Goal: Task Accomplishment & Management: Use online tool/utility

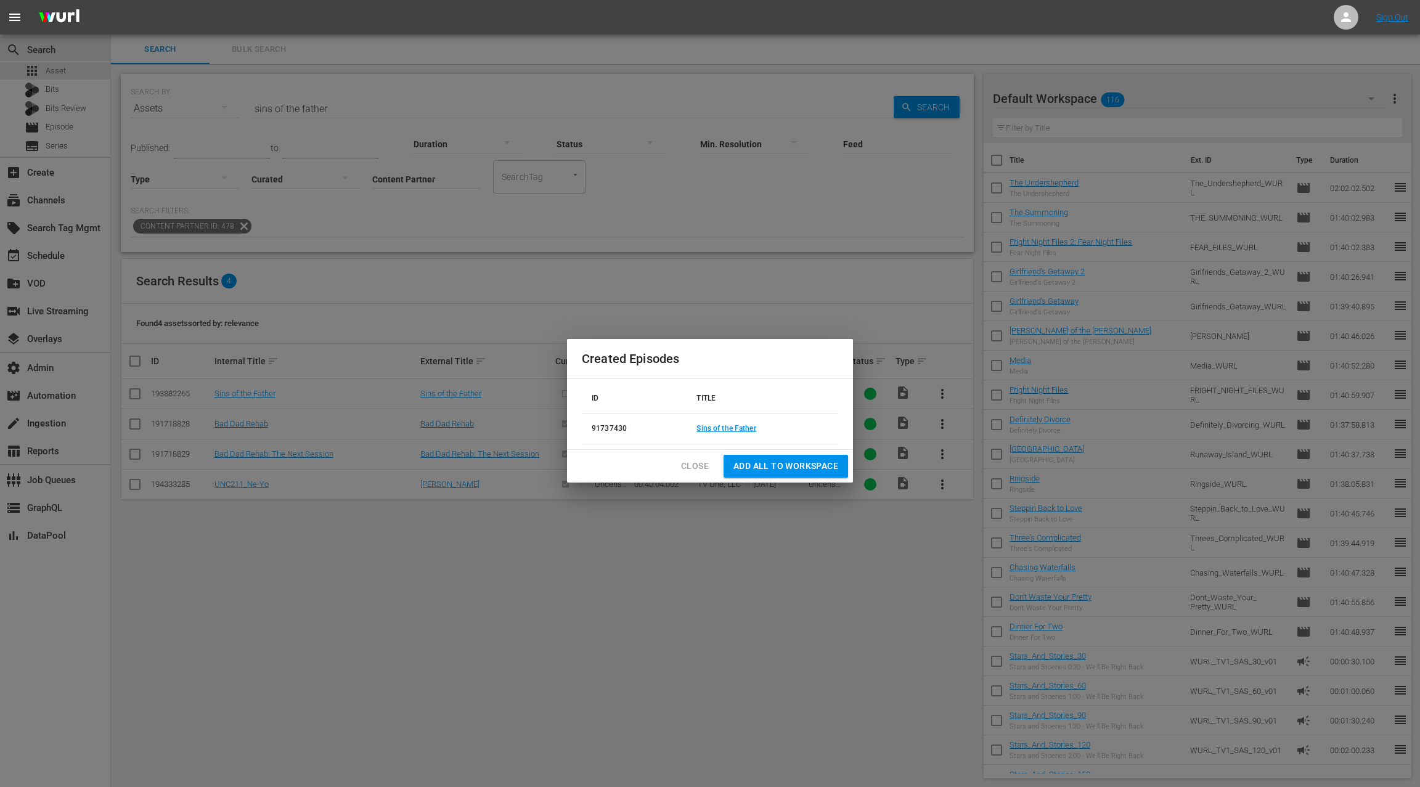
scroll to position [1, 0]
drag, startPoint x: 691, startPoint y: 467, endPoint x: 645, endPoint y: 340, distance: 135.1
click at [691, 467] on span "Close" at bounding box center [695, 466] width 28 height 15
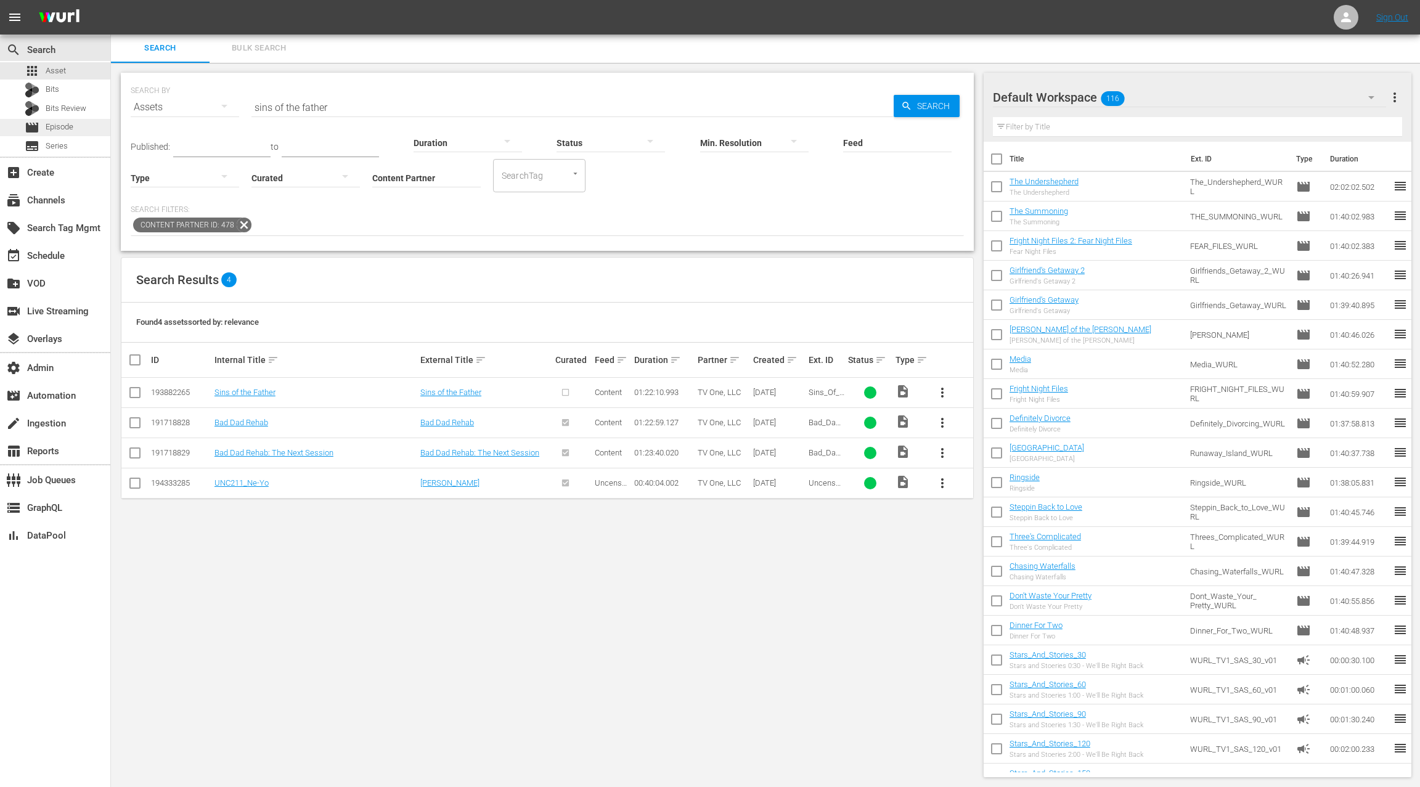
click at [77, 130] on div "movie Episode" at bounding box center [55, 127] width 110 height 17
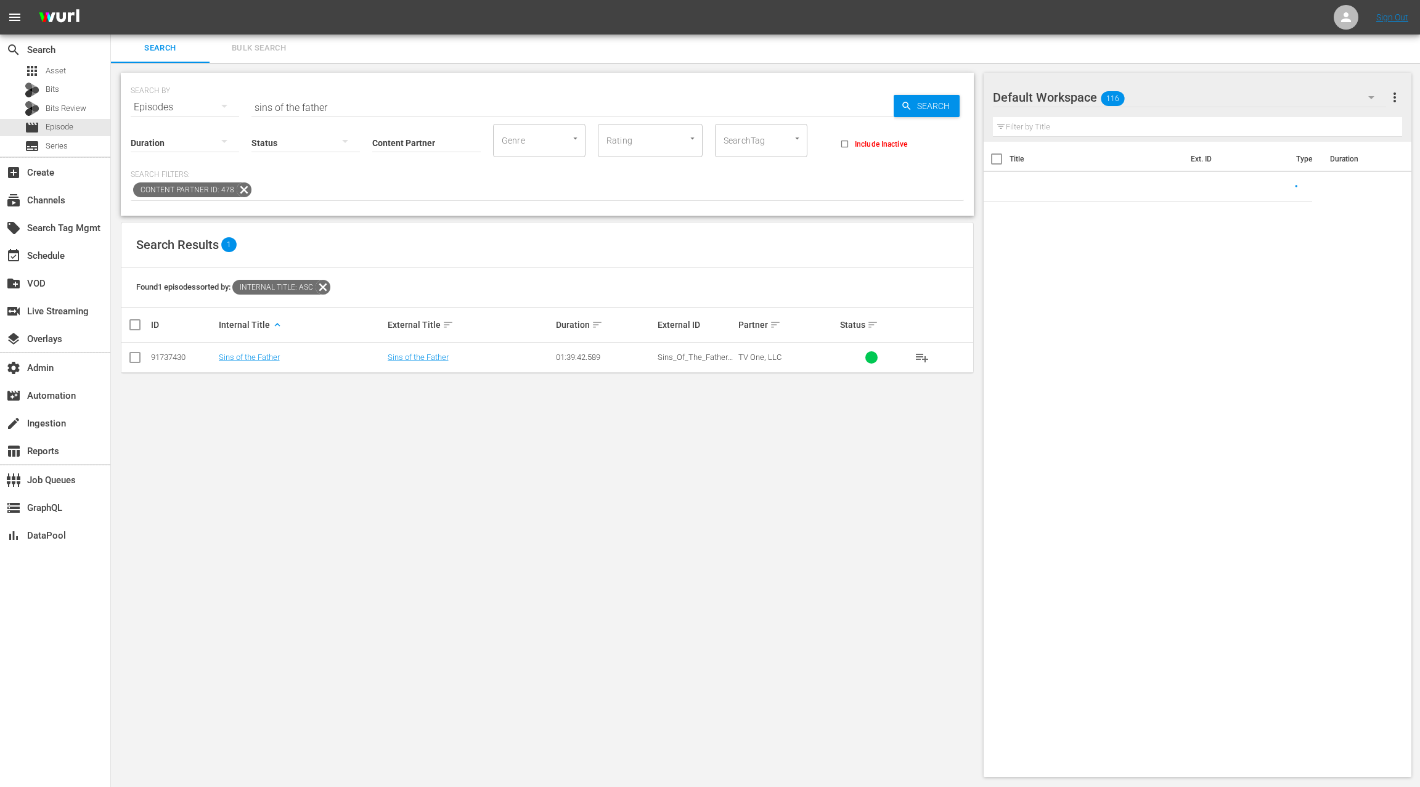
click at [274, 46] on span "Bulk Search" at bounding box center [259, 48] width 84 height 14
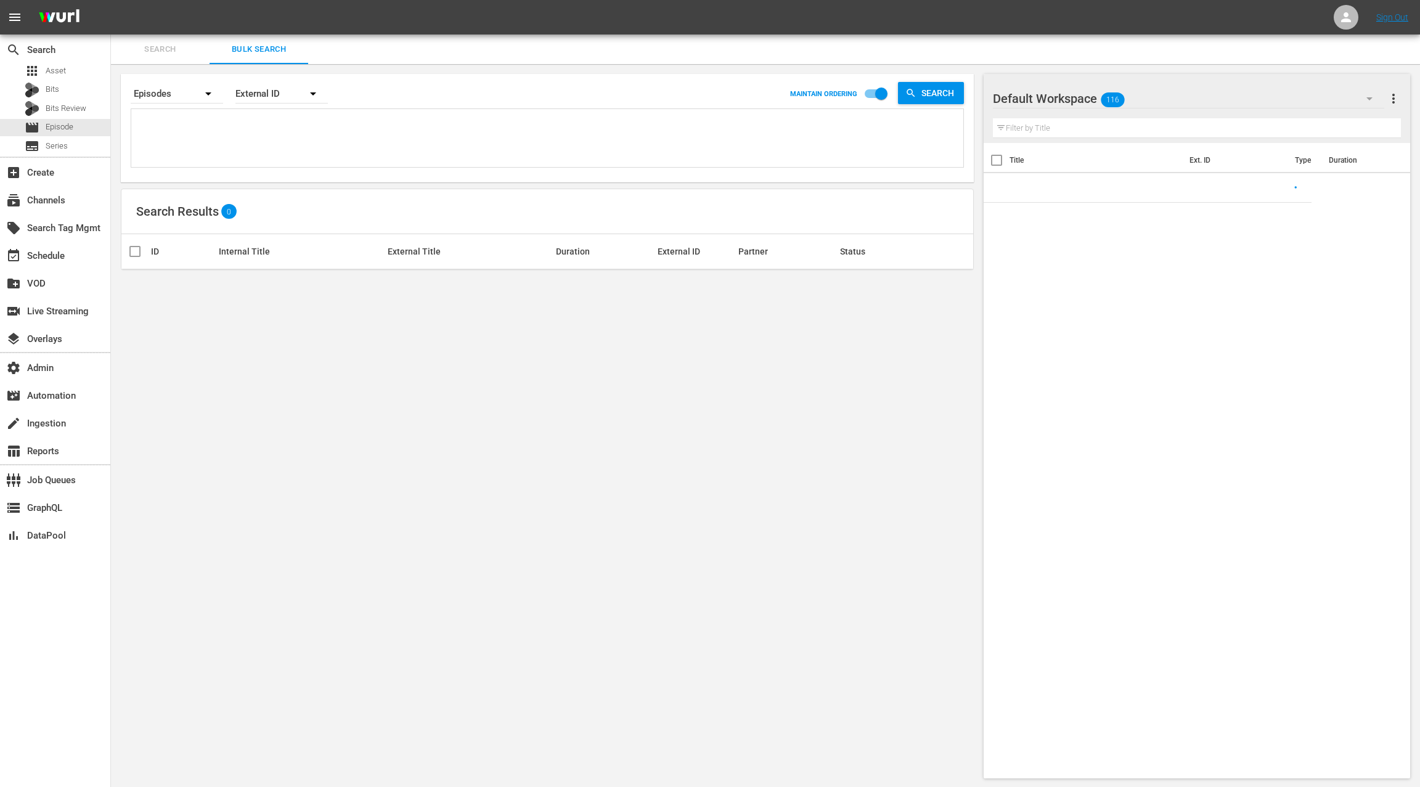
click at [272, 145] on textarea at bounding box center [548, 140] width 829 height 56
paste textarea "91737383 91737382 91737290 91737289 91466155 91466154 91737418 91737419 9173730…"
type textarea "91737383 91737382 91737290 91737289 91466155 91466154 91737418 91737419 9173730…"
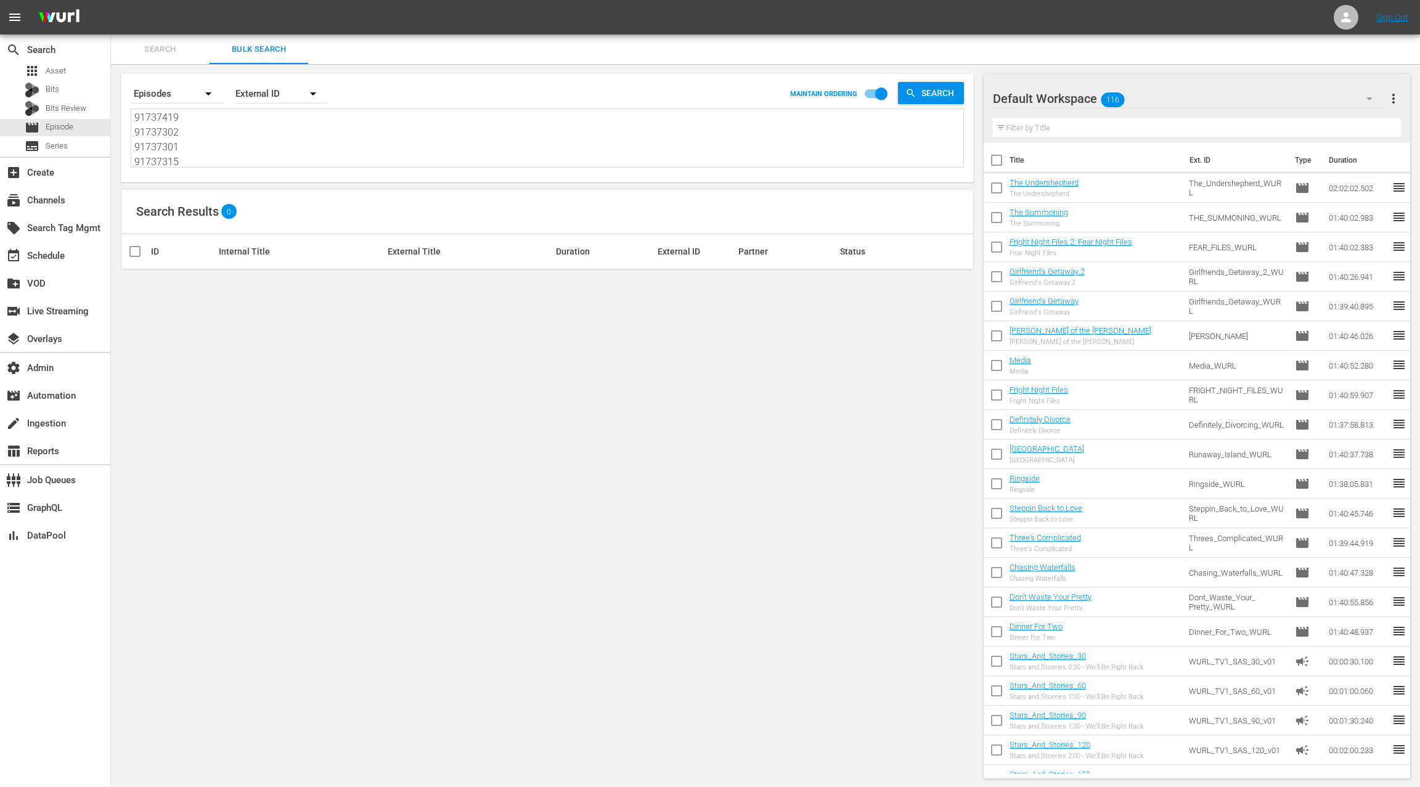
type textarea "91737383 91737382 91737290 91737289 91466155 91466154 91737418 91737419 9173730…"
click at [271, 93] on div "External ID" at bounding box center [281, 93] width 92 height 35
click at [274, 146] on div "Wurl ID" at bounding box center [274, 148] width 49 height 20
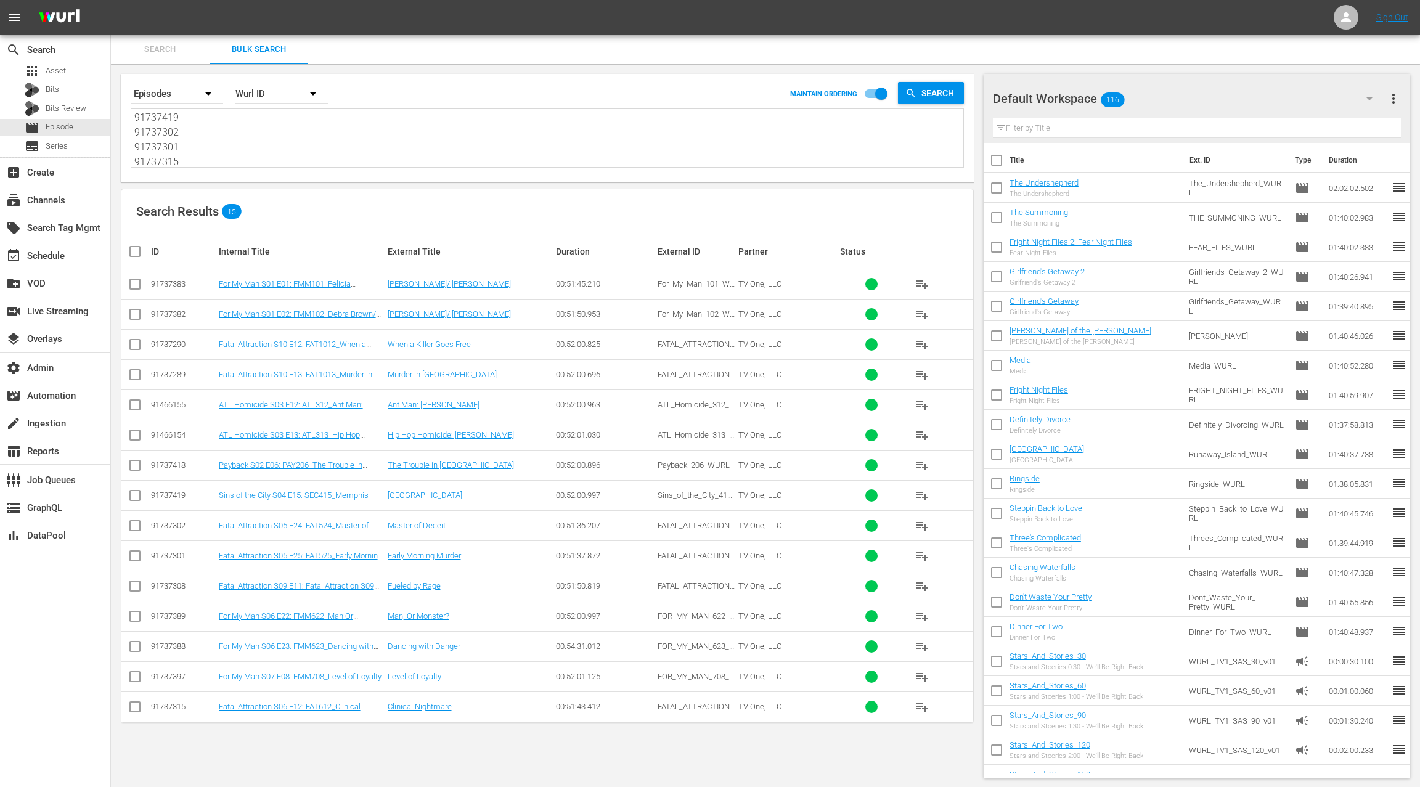
click at [236, 146] on textarea "91737383 91737382 91737290 91737289 91466155 91466154 91737418 91737419 9173730…" at bounding box center [548, 140] width 829 height 56
paste textarea
type textarea "91737383 91737382 91737290 91737289 91466155 91466154 91737418 91737419 9173730…"
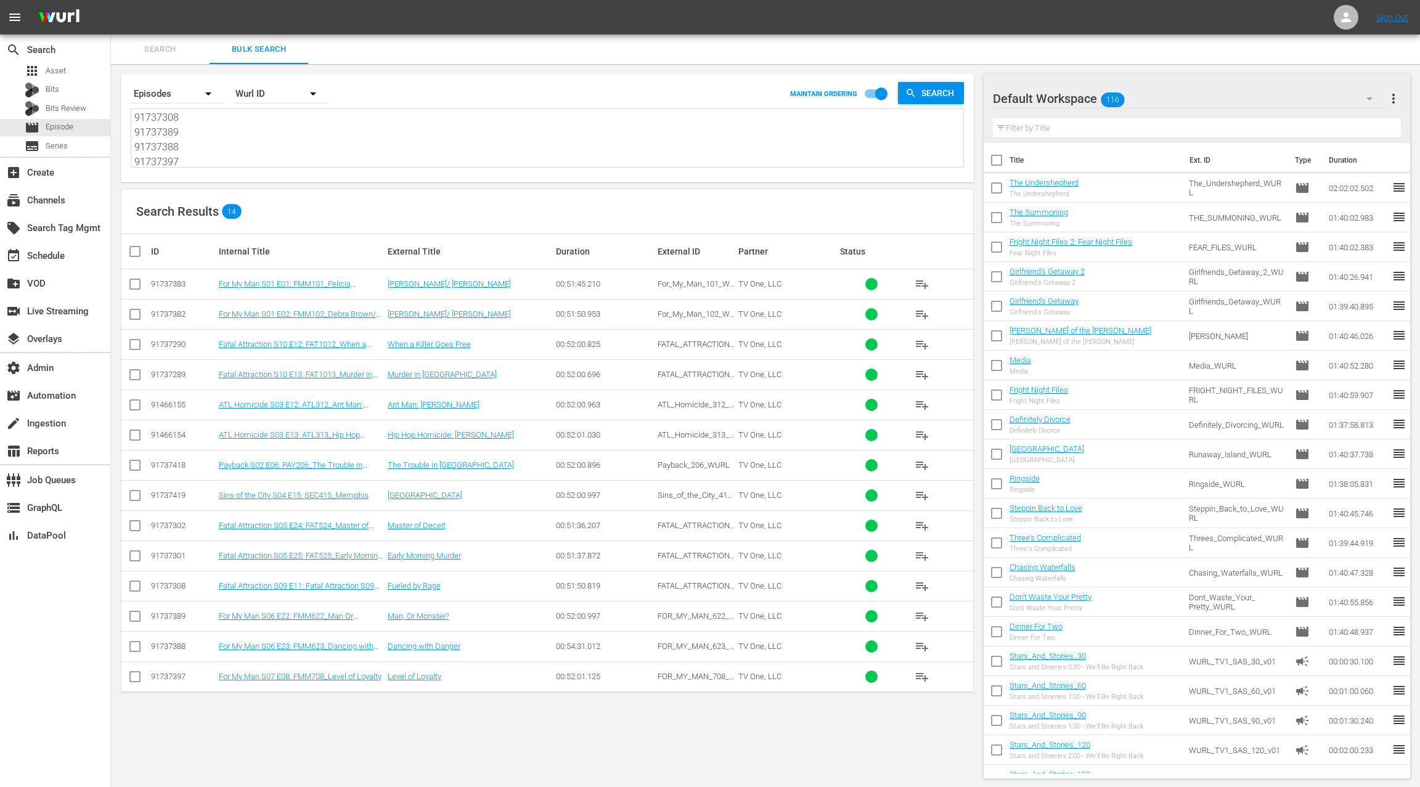
click at [1327, 101] on div "Default Workspace 116" at bounding box center [1188, 98] width 391 height 35
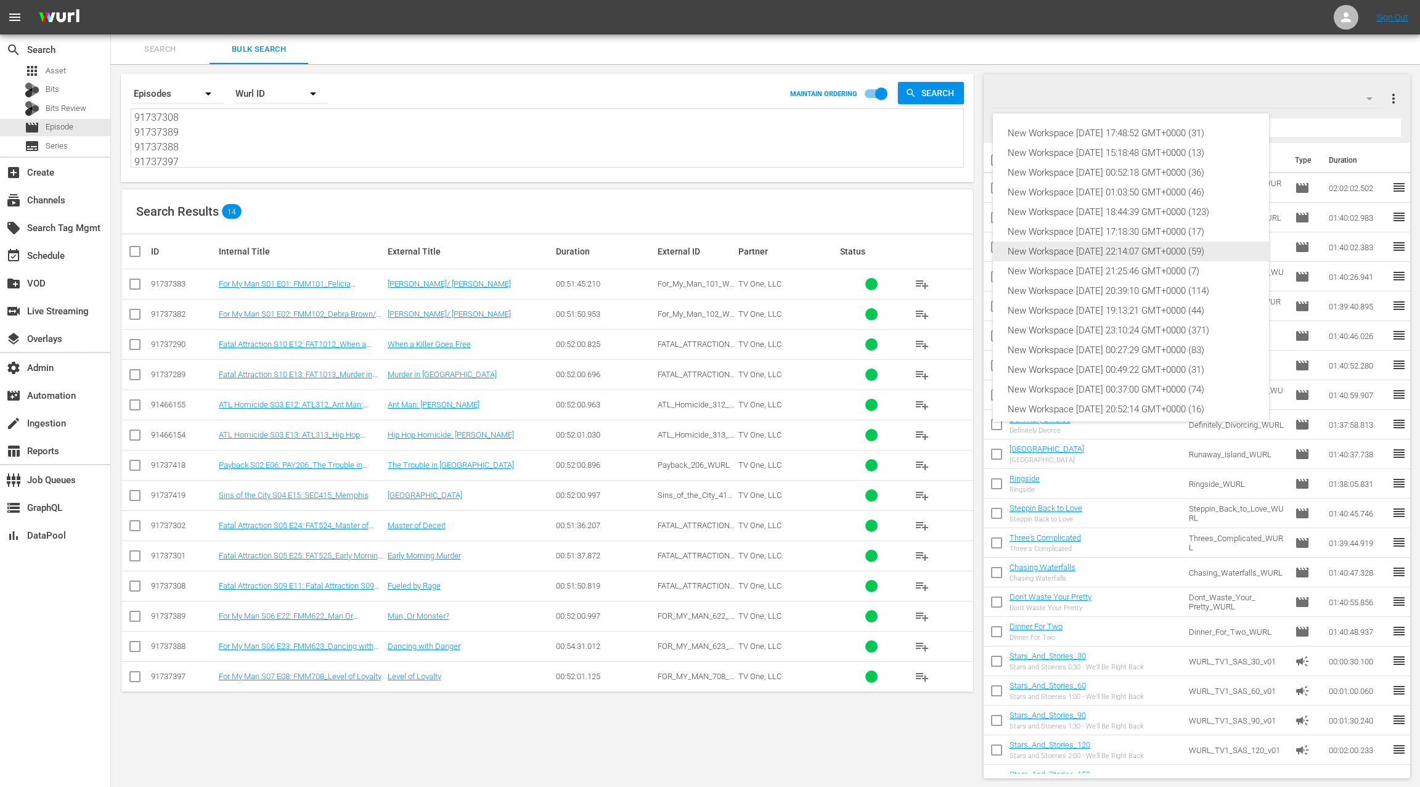
scroll to position [67, 0]
click at [1138, 134] on div "New Workspace [DATE] 17:48:52 GMT+0000 (31)" at bounding box center [1131, 133] width 247 height 20
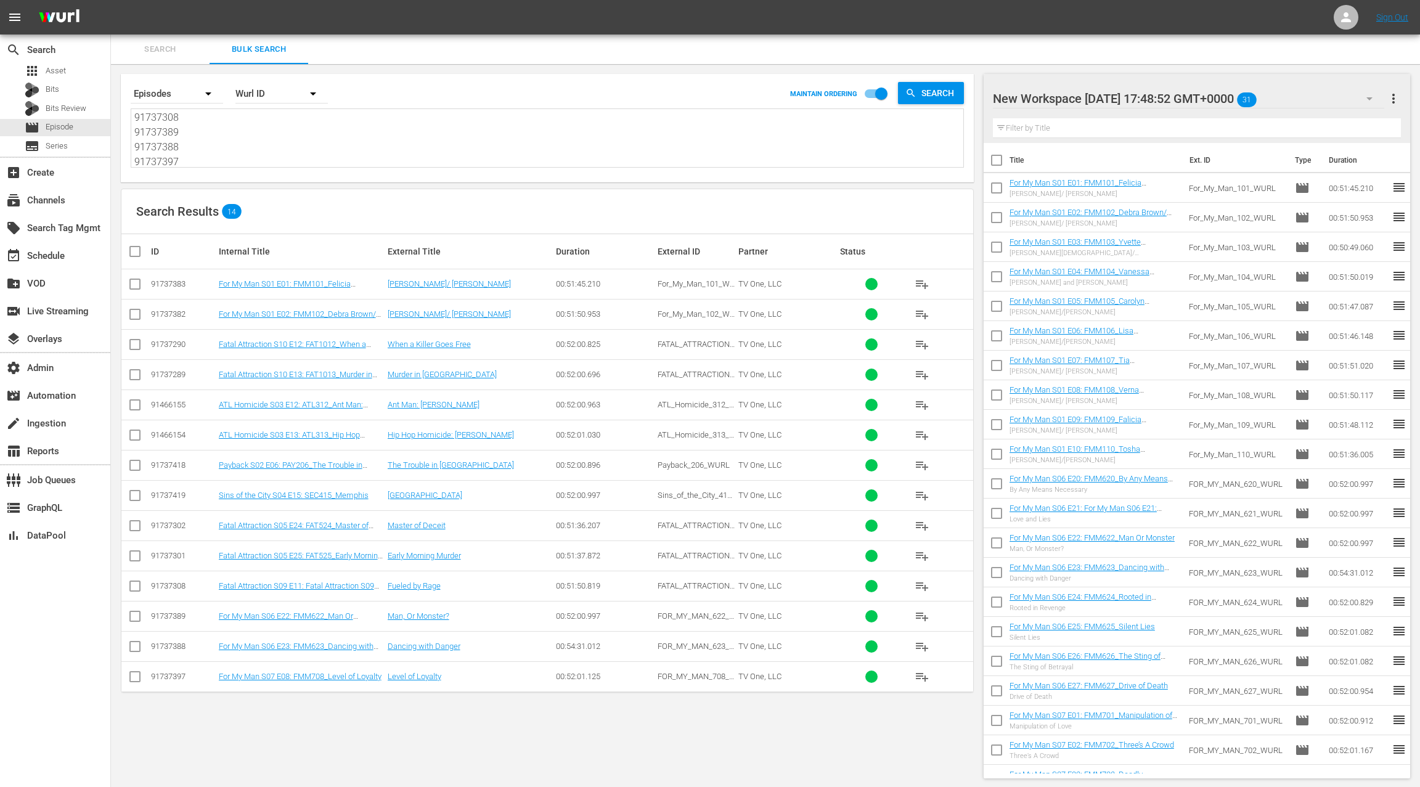
drag, startPoint x: 1394, startPoint y: 95, endPoint x: 1372, endPoint y: 94, distance: 22.2
click at [1394, 95] on span "more_vert" at bounding box center [1393, 98] width 15 height 15
drag, startPoint x: 1272, startPoint y: 118, endPoint x: 1252, endPoint y: 145, distance: 33.5
click at [1271, 118] on div "Clear All Workspace Items" at bounding box center [1314, 122] width 145 height 22
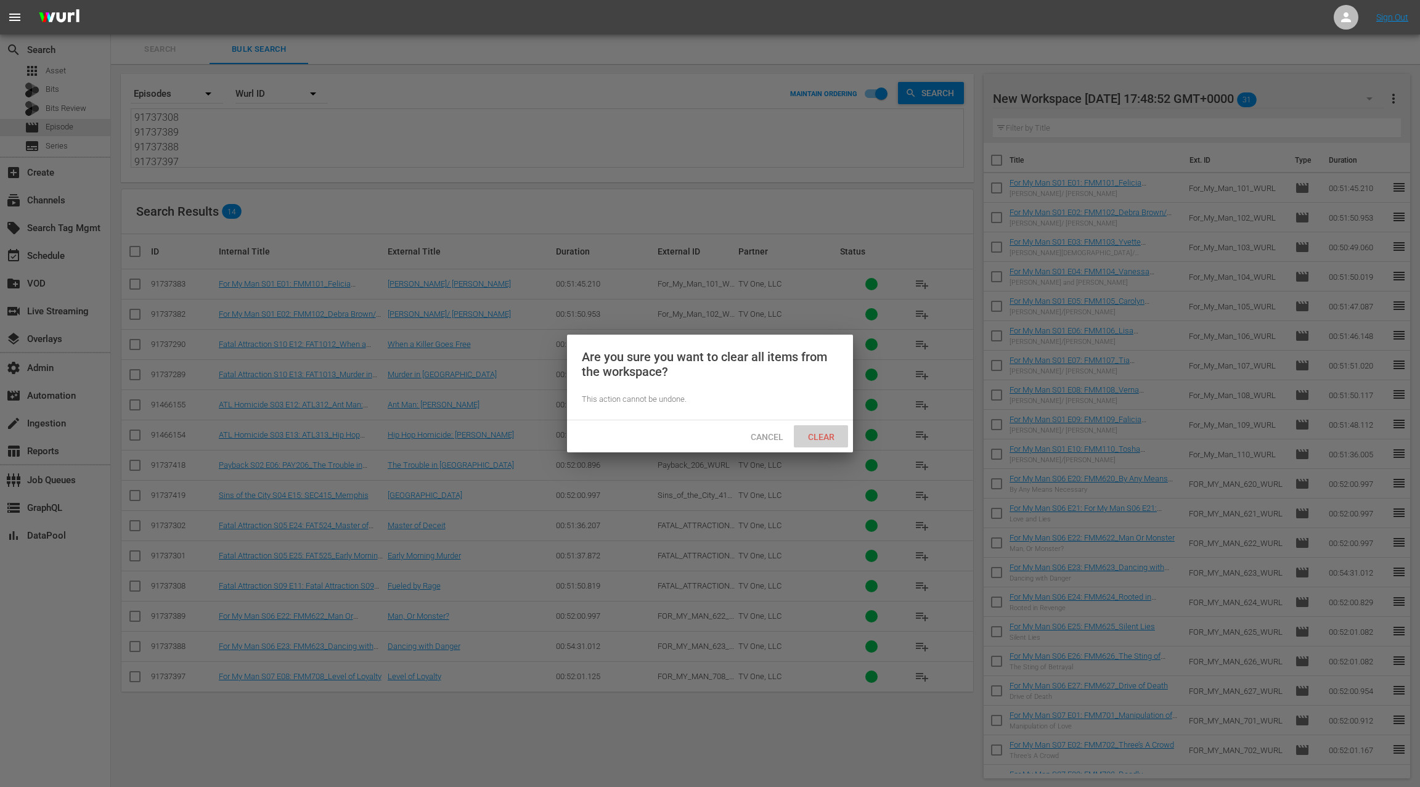
click at [829, 443] on div "Clear" at bounding box center [821, 436] width 54 height 23
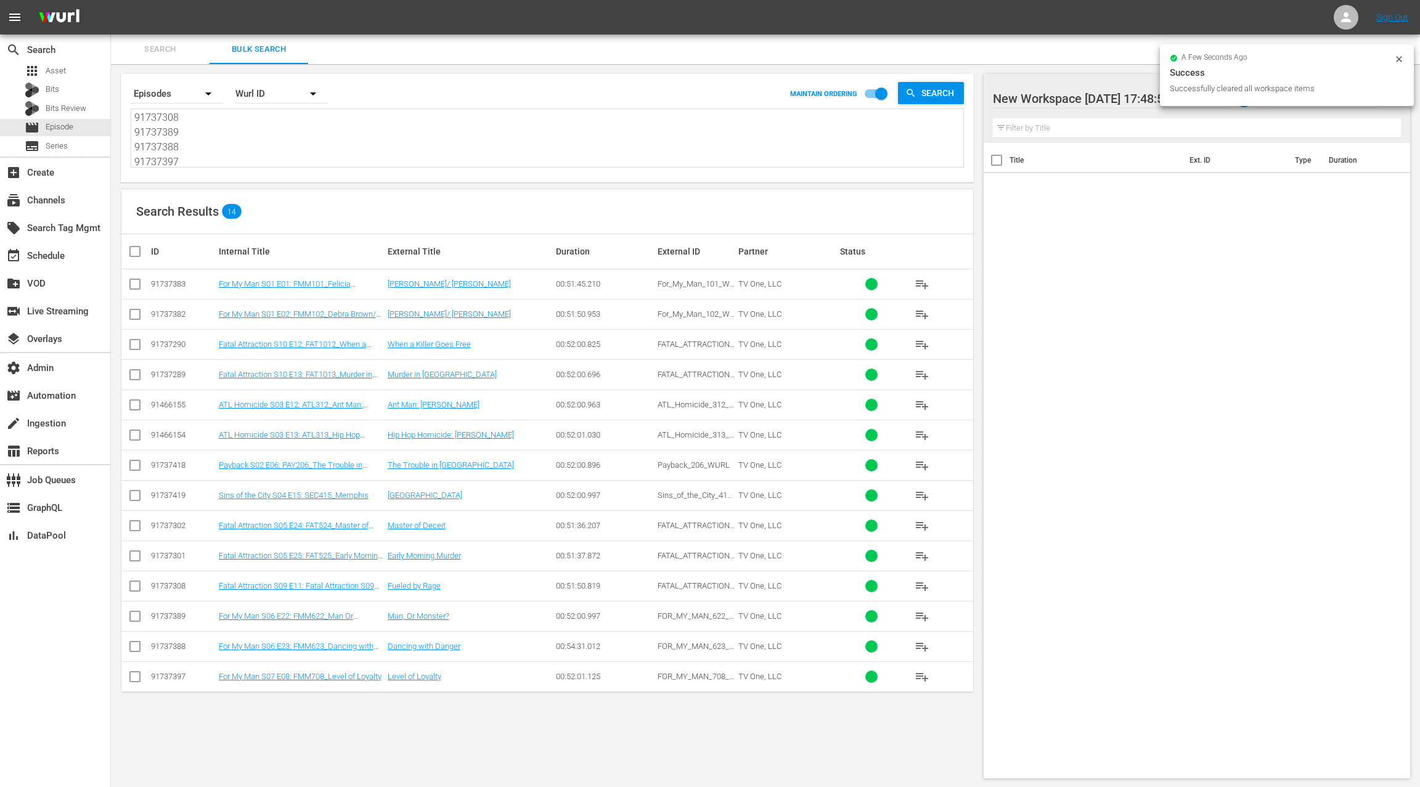
click at [138, 250] on input "checkbox" at bounding box center [140, 251] width 25 height 15
checkbox input "true"
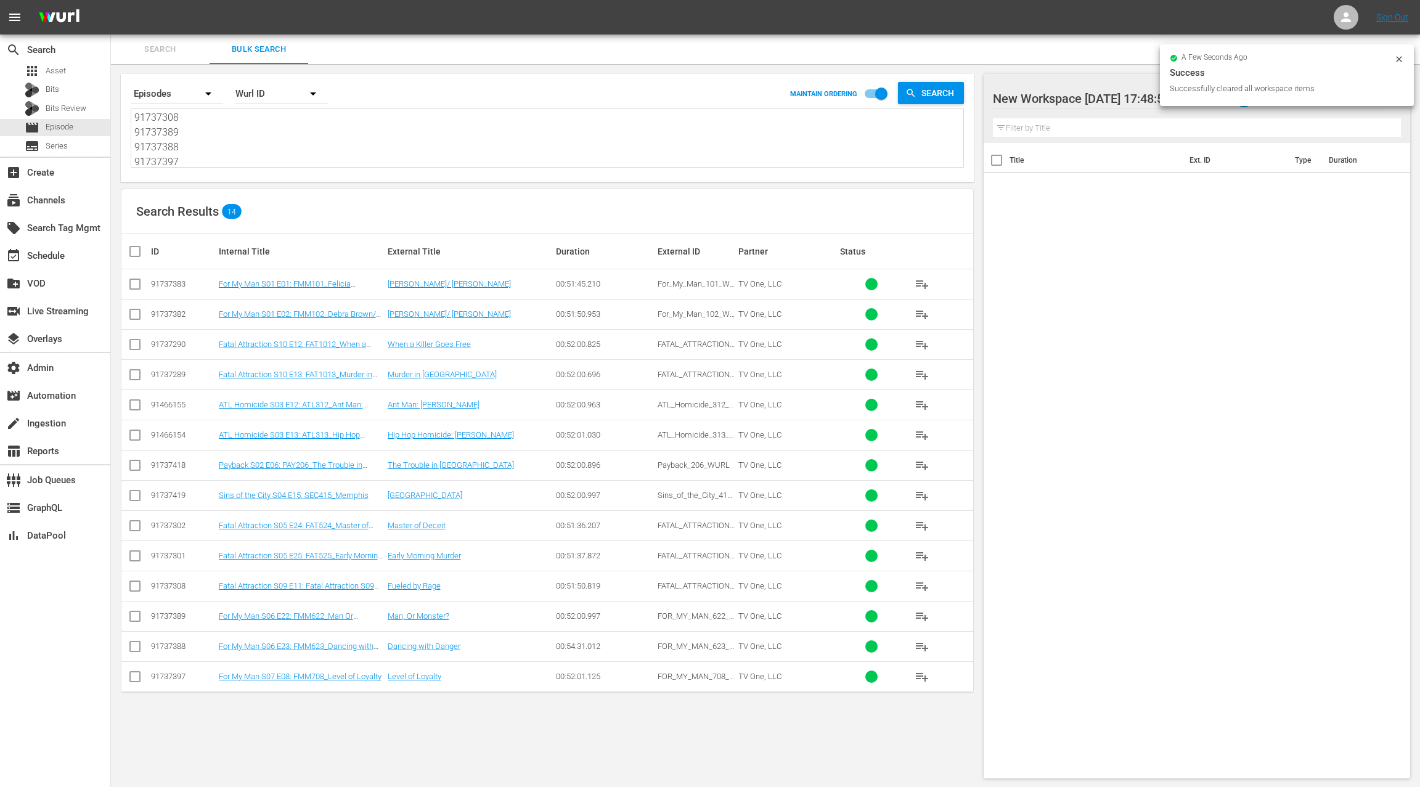
checkbox input "true"
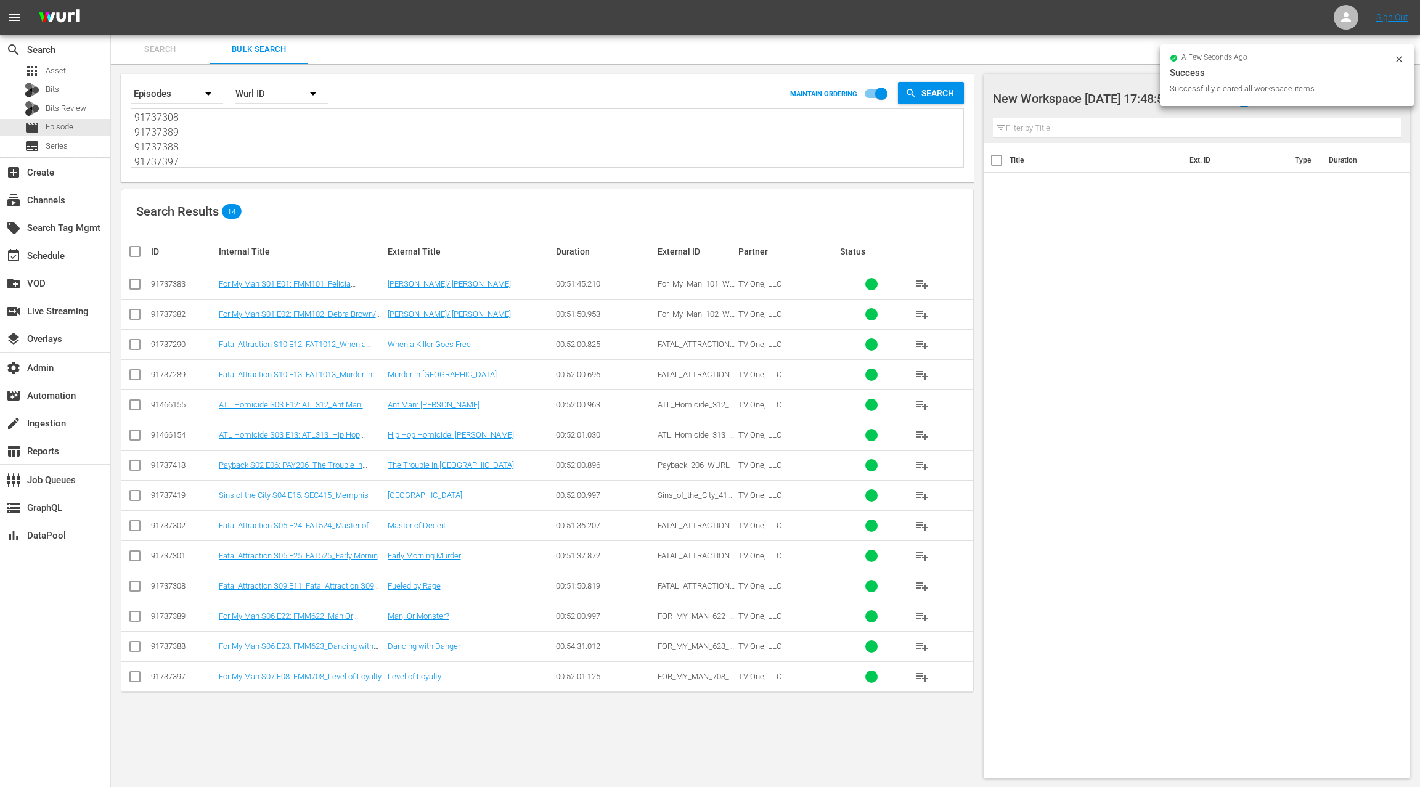
checkbox input "true"
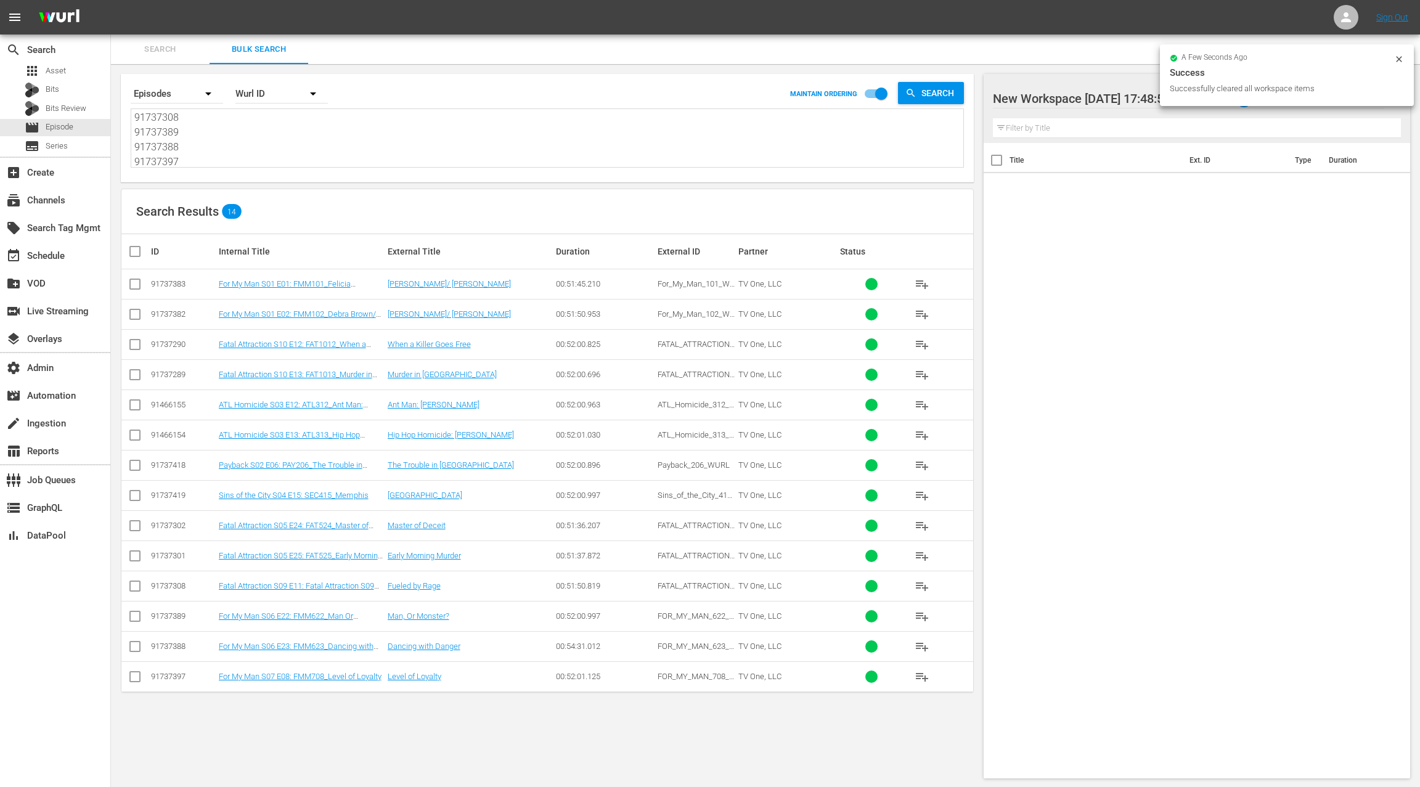
checkbox input "true"
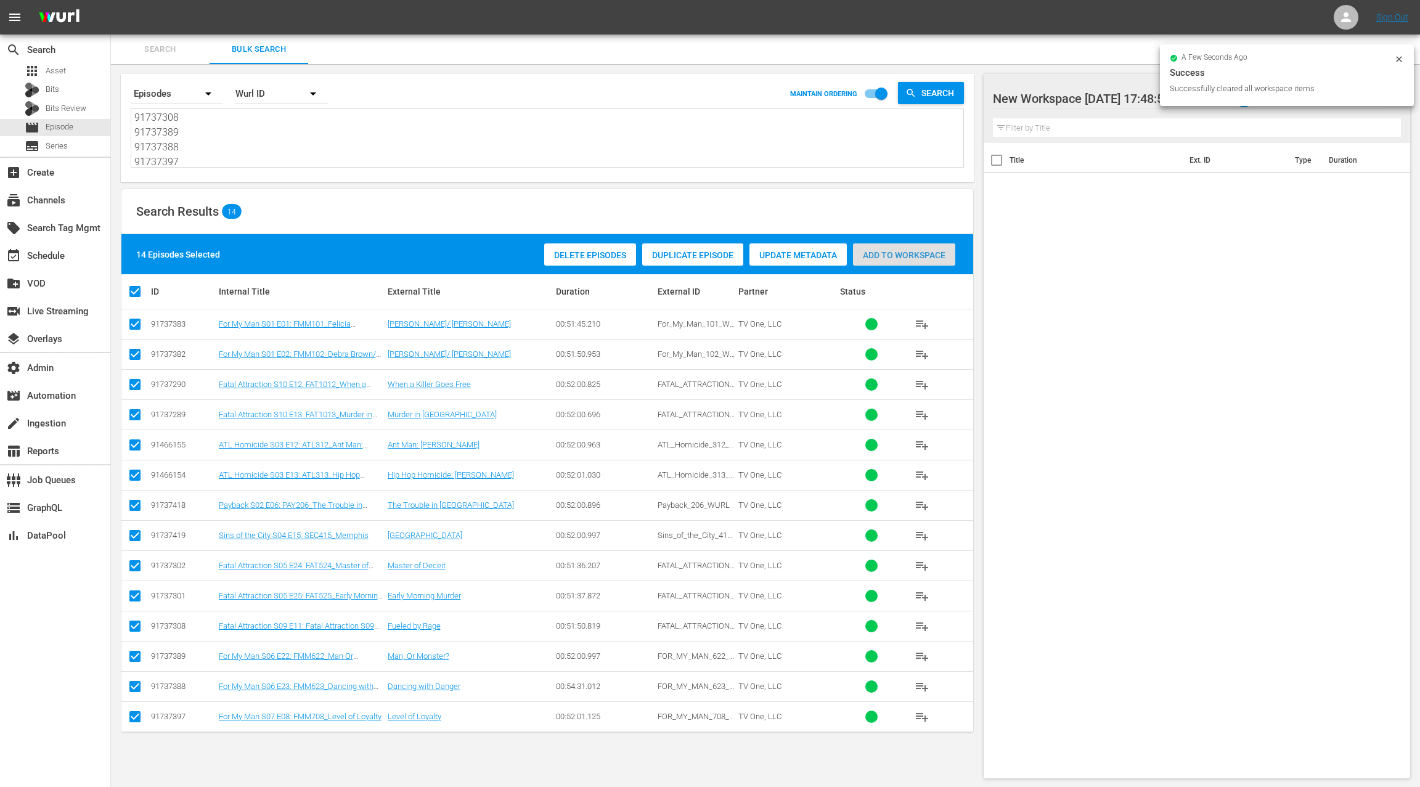
click at [888, 264] on div "Add to Workspace" at bounding box center [904, 255] width 102 height 23
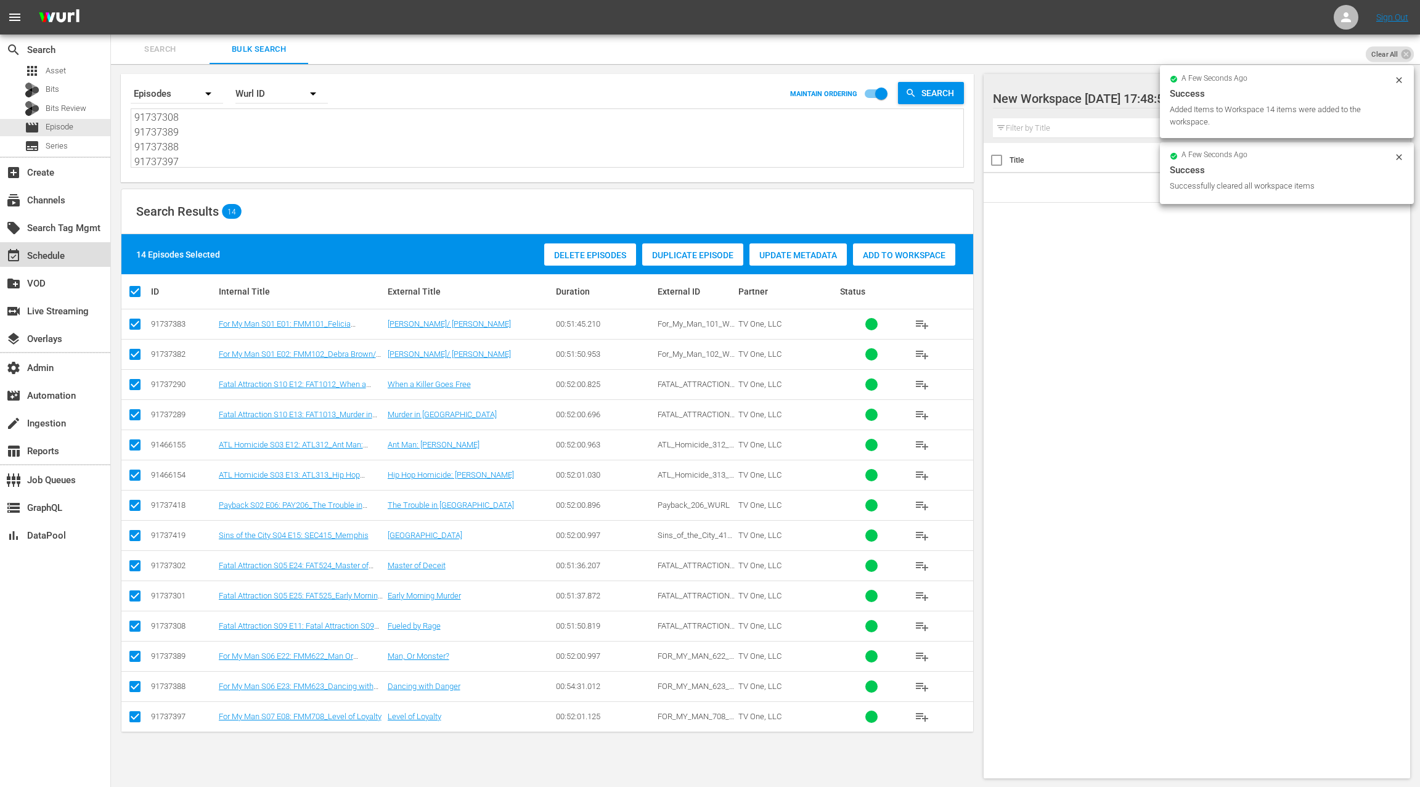
click at [82, 251] on div "event_available Schedule" at bounding box center [55, 254] width 110 height 25
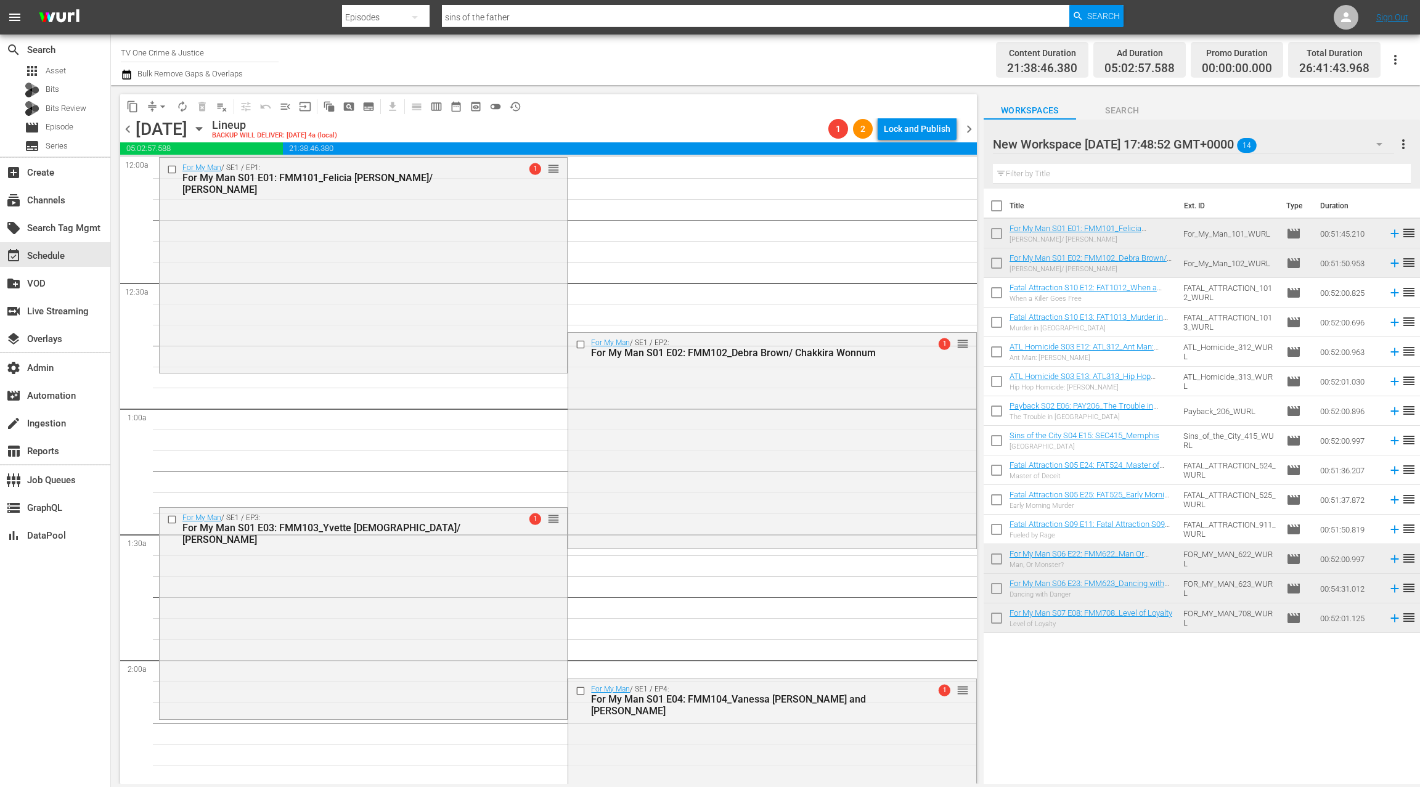
click at [224, 109] on span "playlist_remove_outlined" at bounding box center [222, 106] width 12 height 12
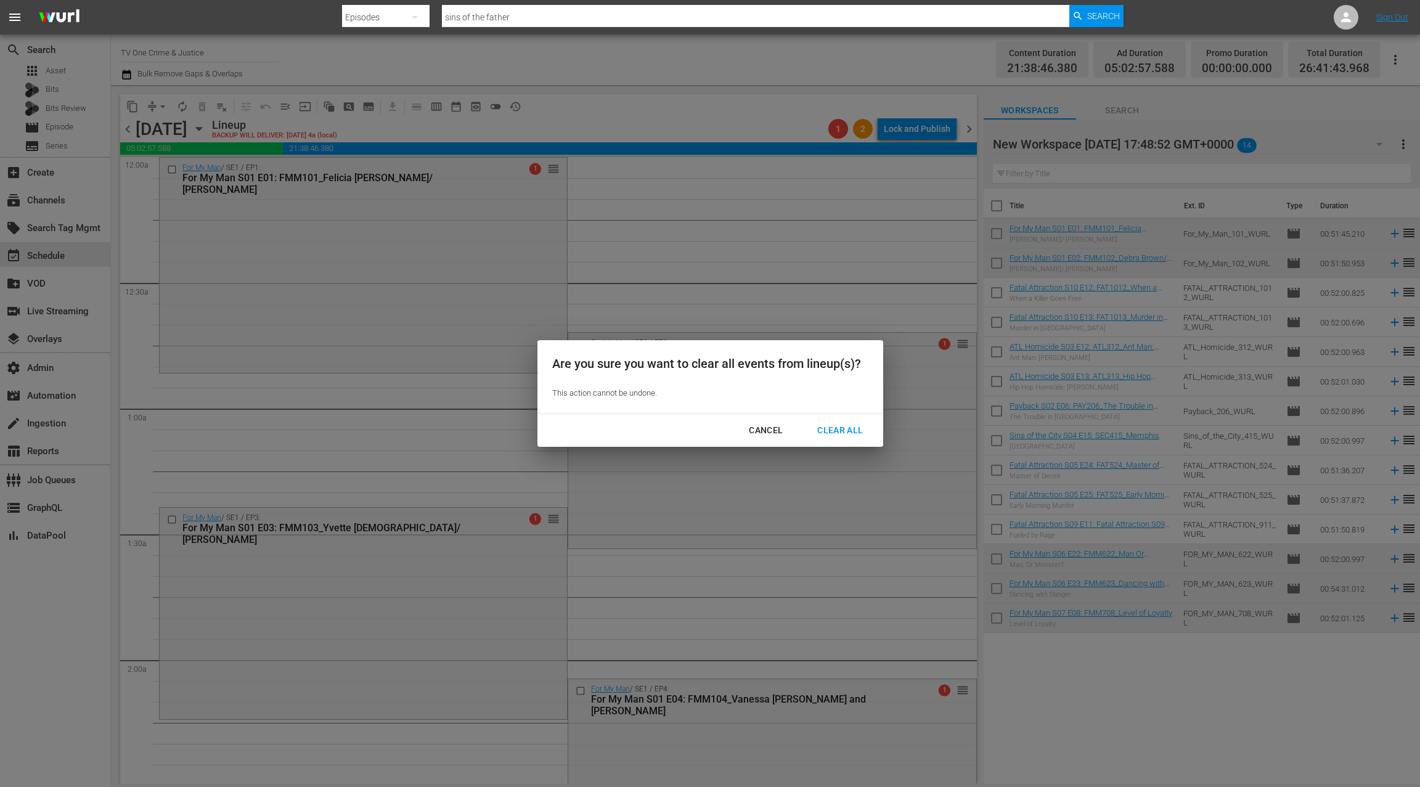
click at [836, 432] on div "Clear All" at bounding box center [840, 430] width 65 height 15
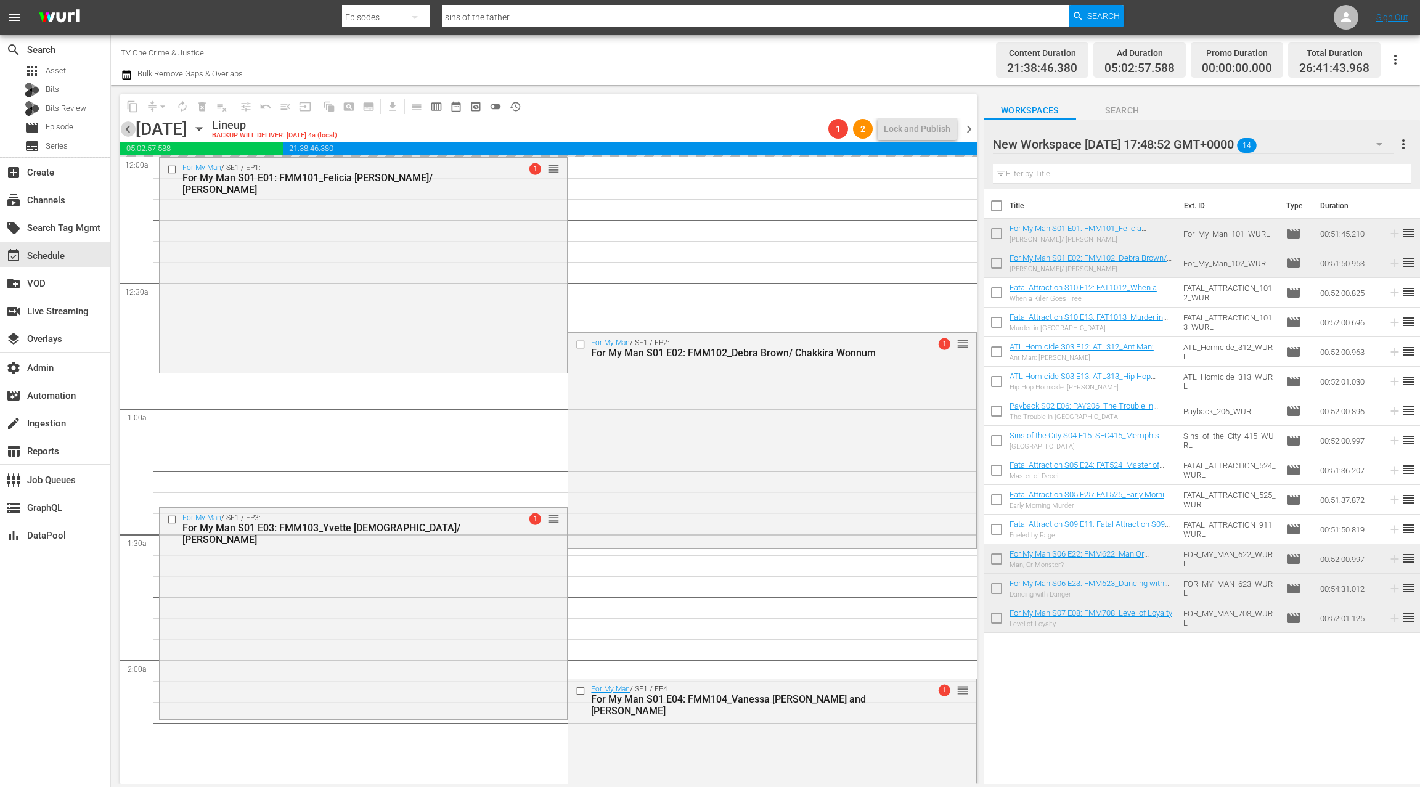
click at [121, 131] on span "chevron_left" at bounding box center [127, 128] width 15 height 15
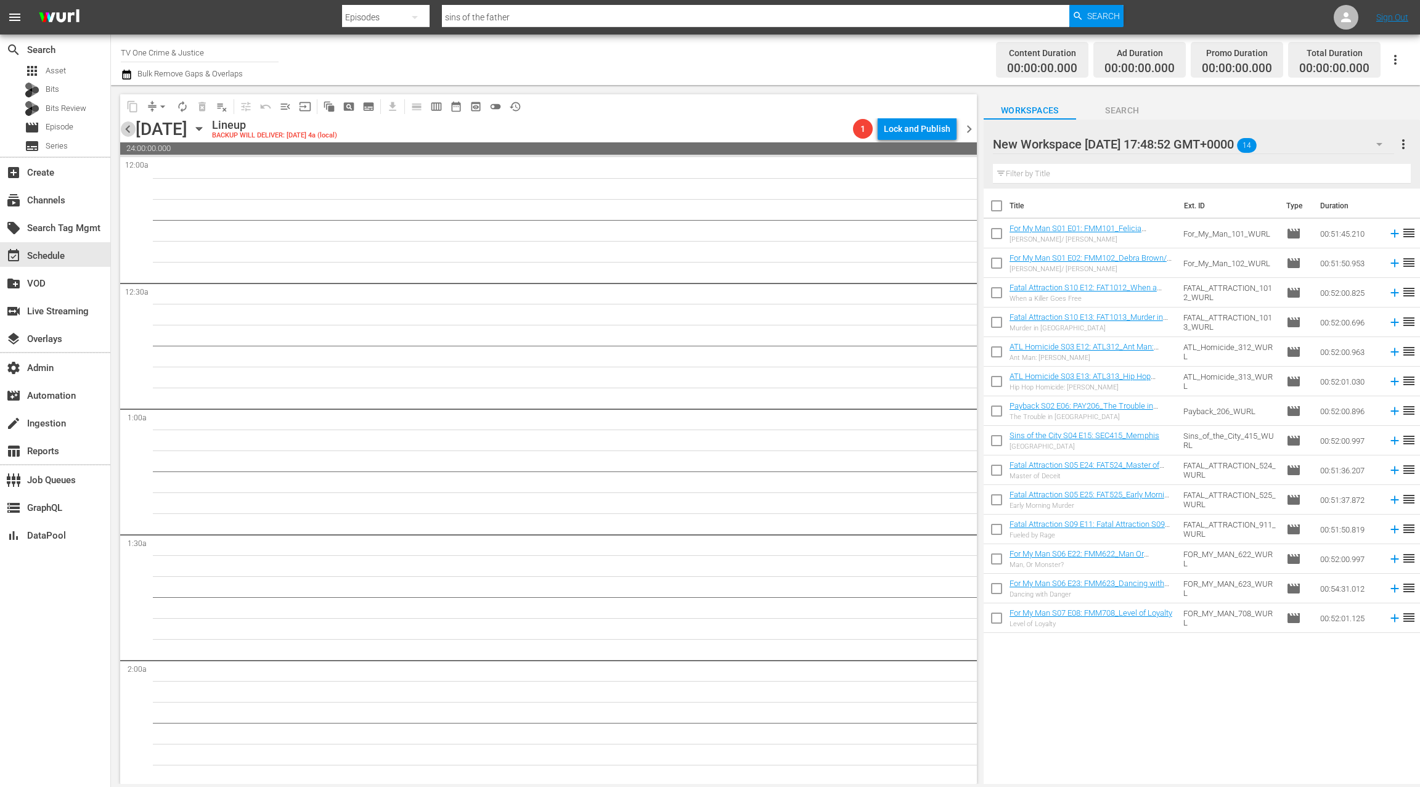
click at [124, 131] on span "chevron_left" at bounding box center [127, 128] width 15 height 15
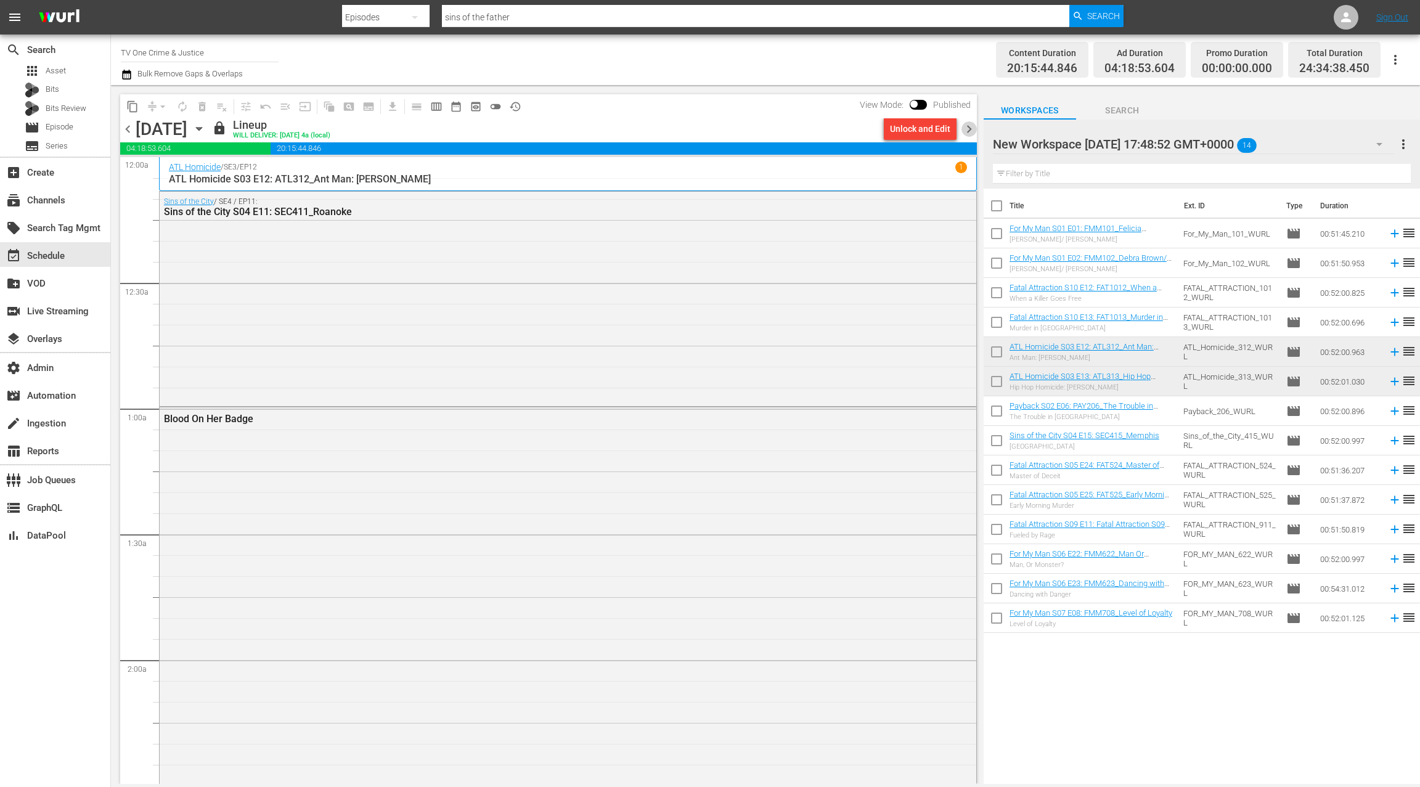
click at [971, 130] on span "chevron_right" at bounding box center [969, 128] width 15 height 15
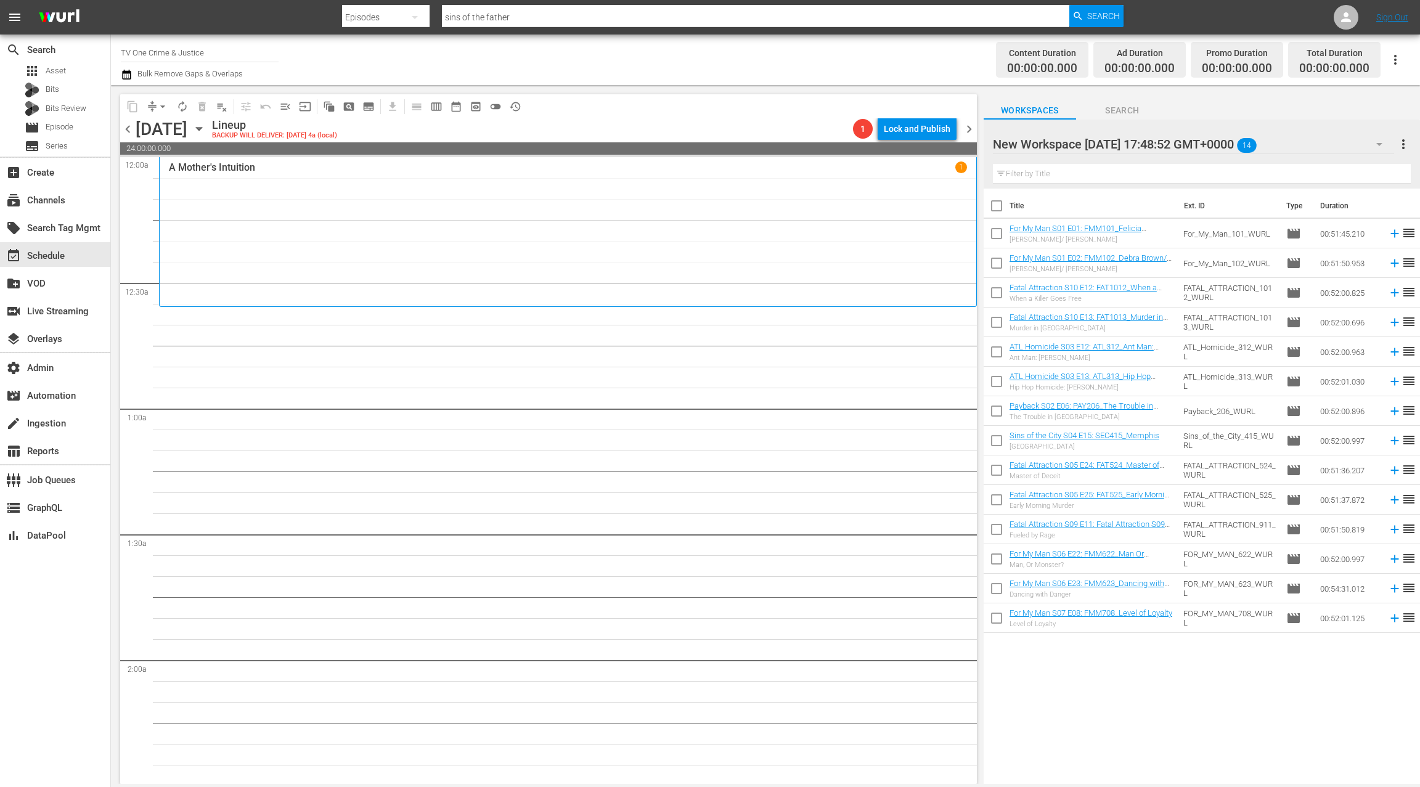
click at [1001, 210] on input "checkbox" at bounding box center [997, 208] width 26 height 26
checkbox input "true"
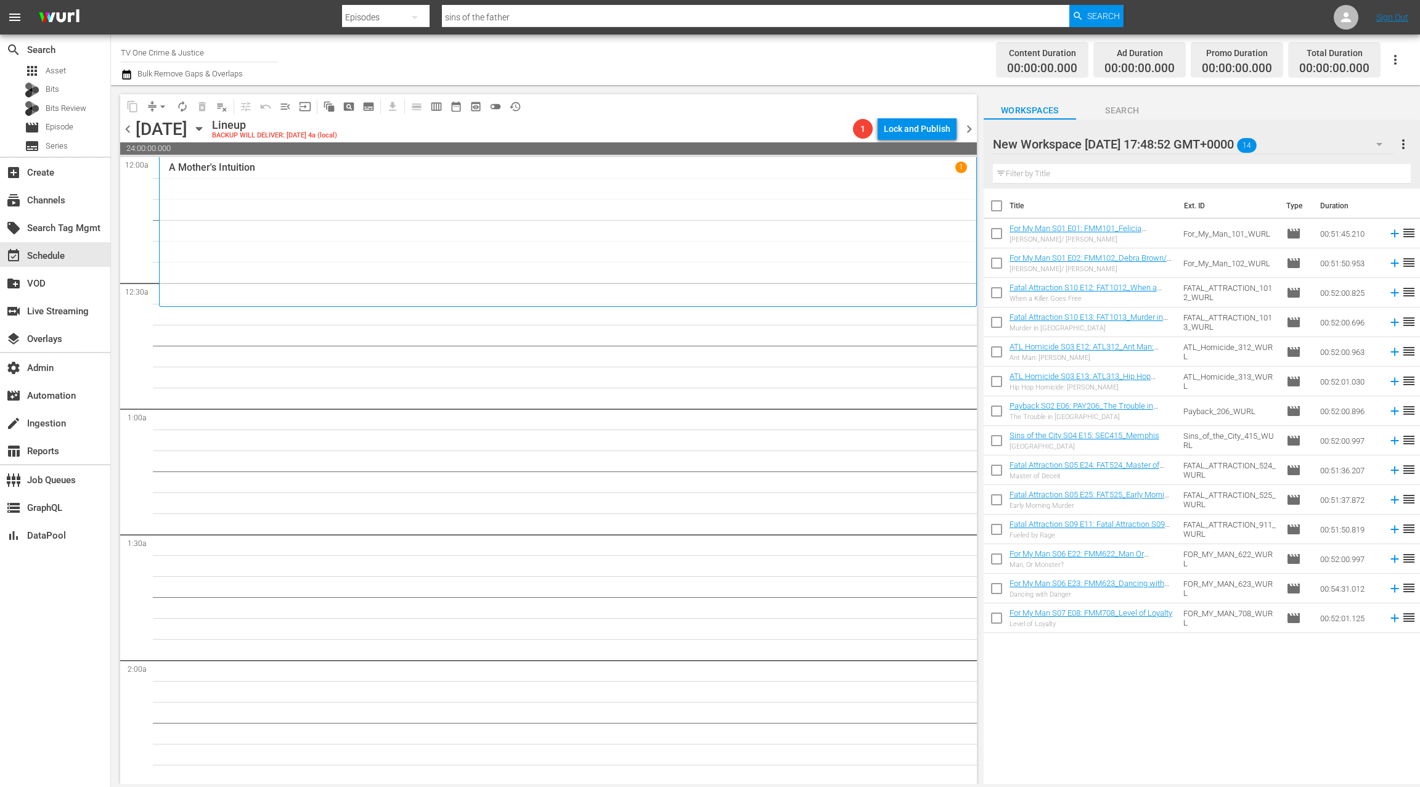
checkbox input "true"
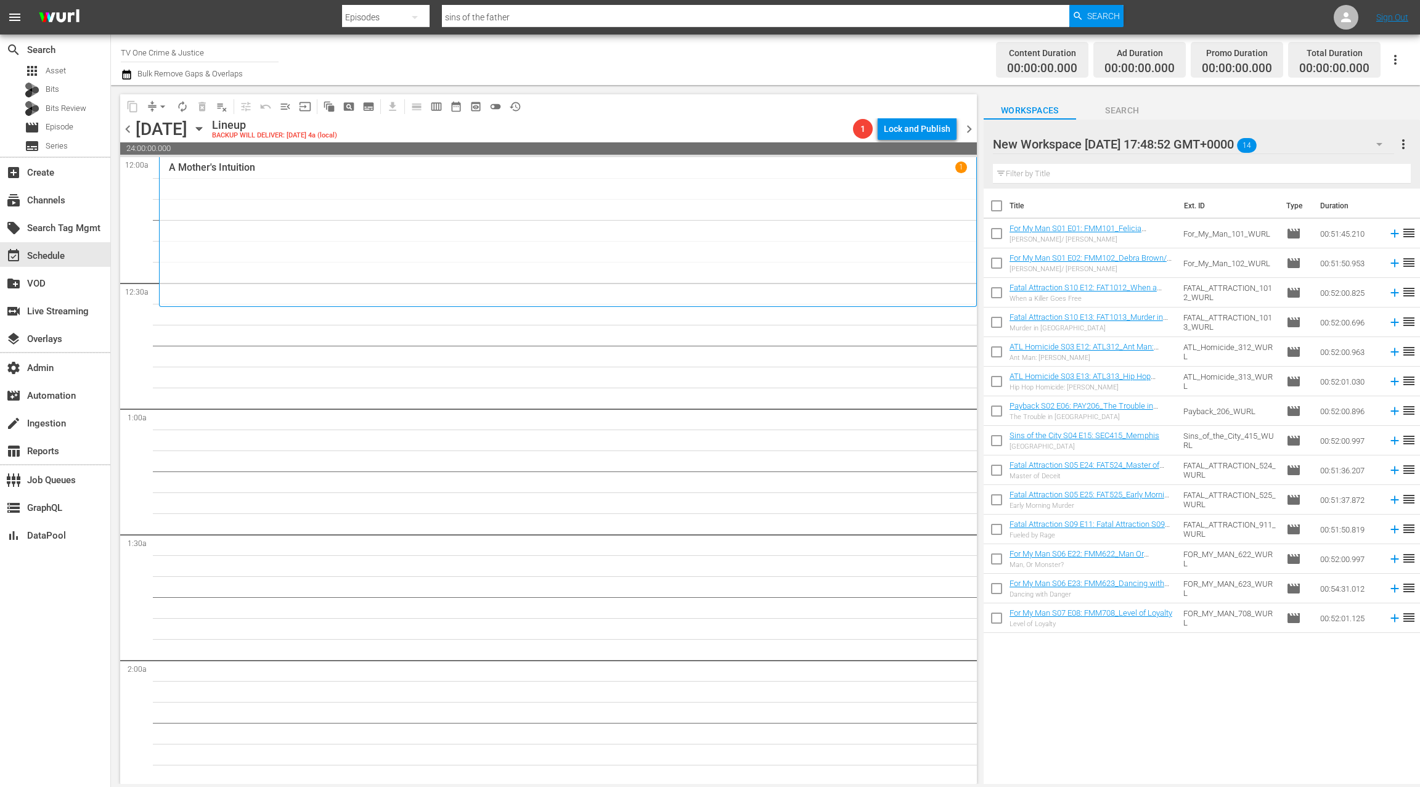
checkbox input "true"
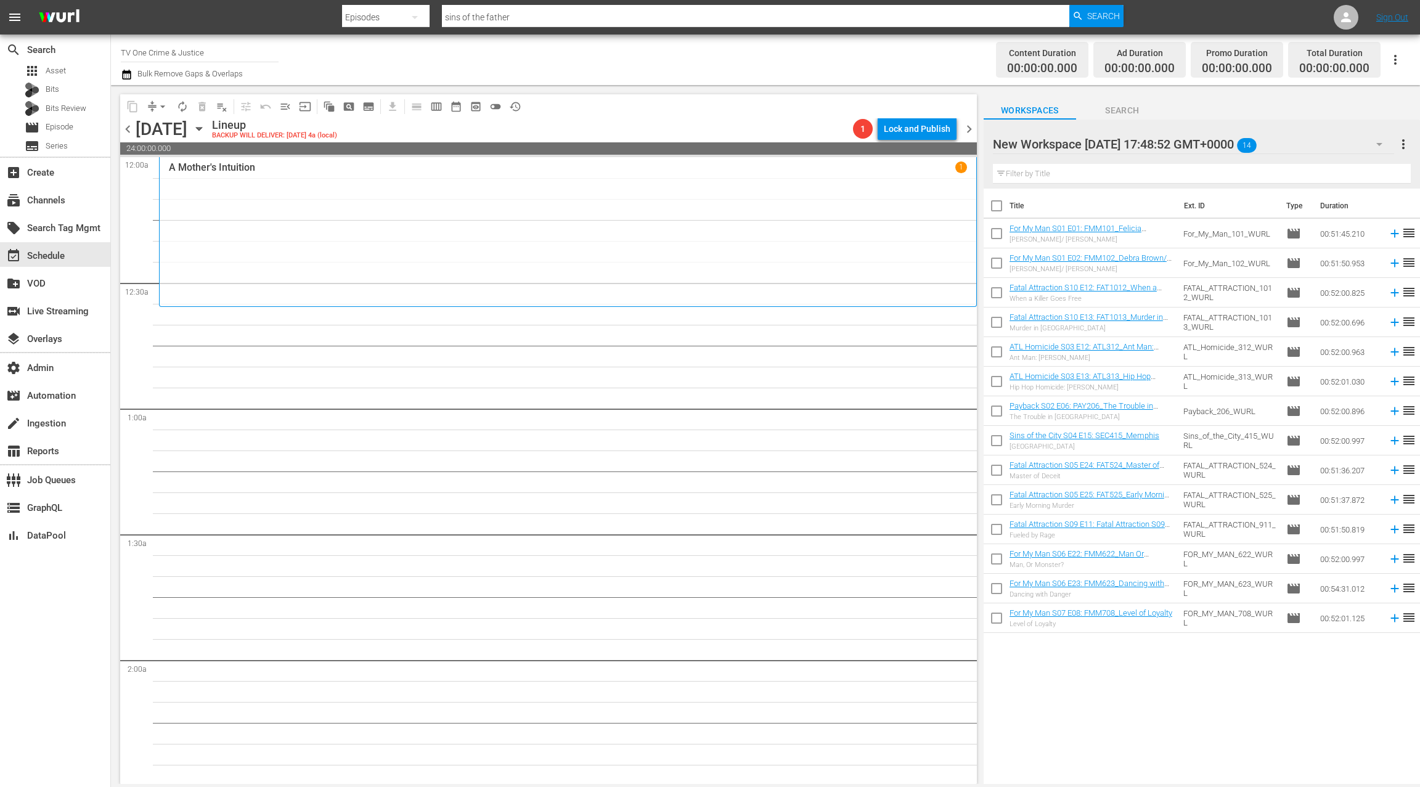
checkbox input "true"
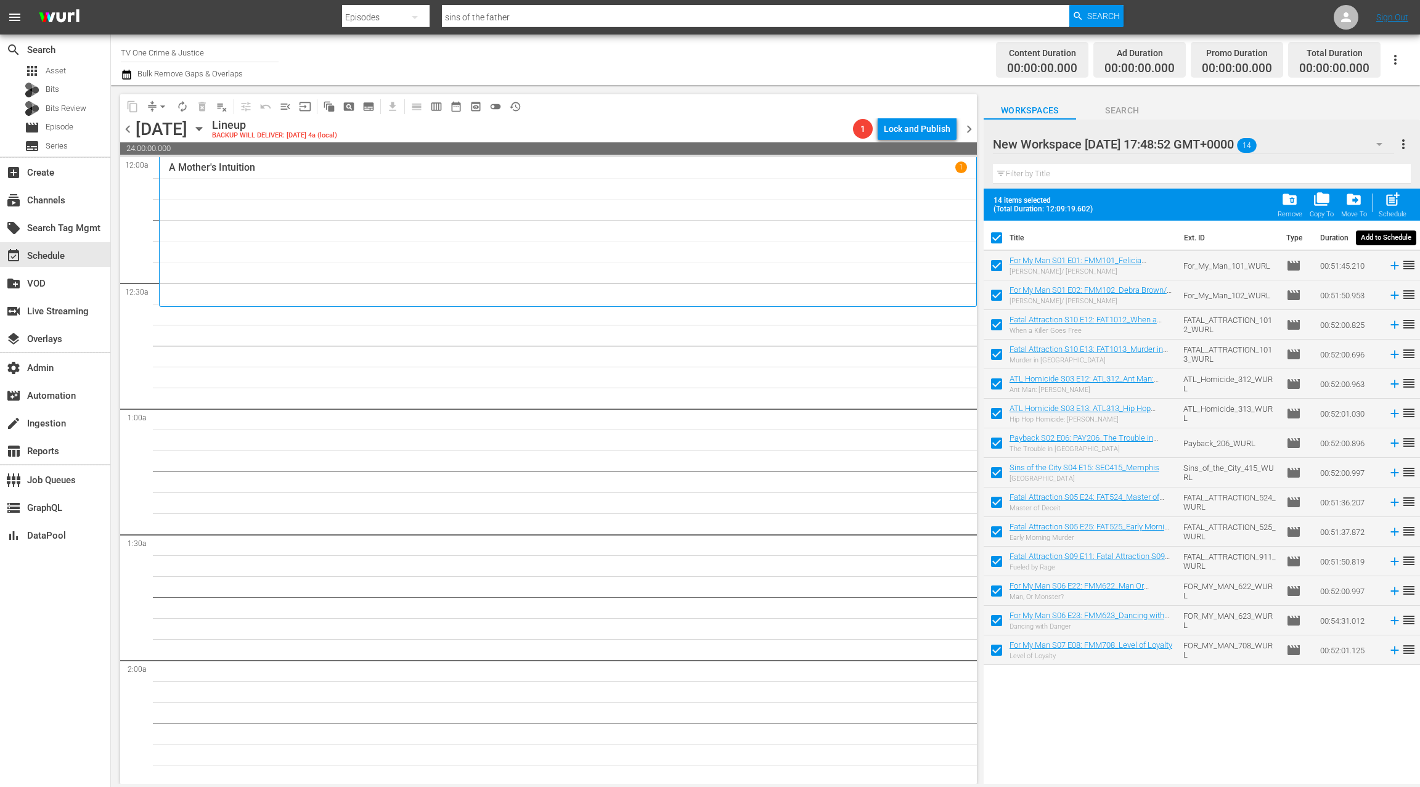
click at [1390, 200] on span "post_add" at bounding box center [1393, 199] width 17 height 17
checkbox input "false"
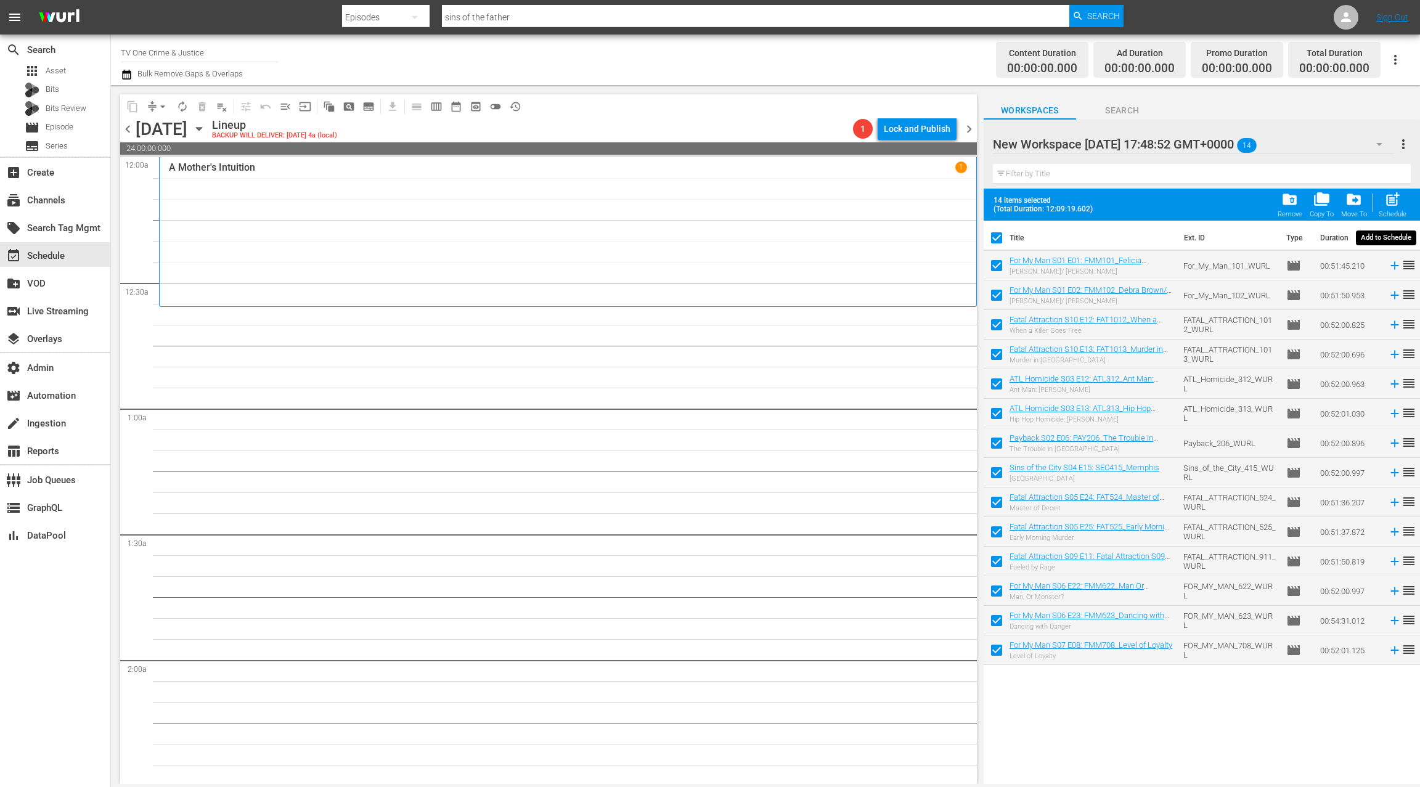
checkbox input "false"
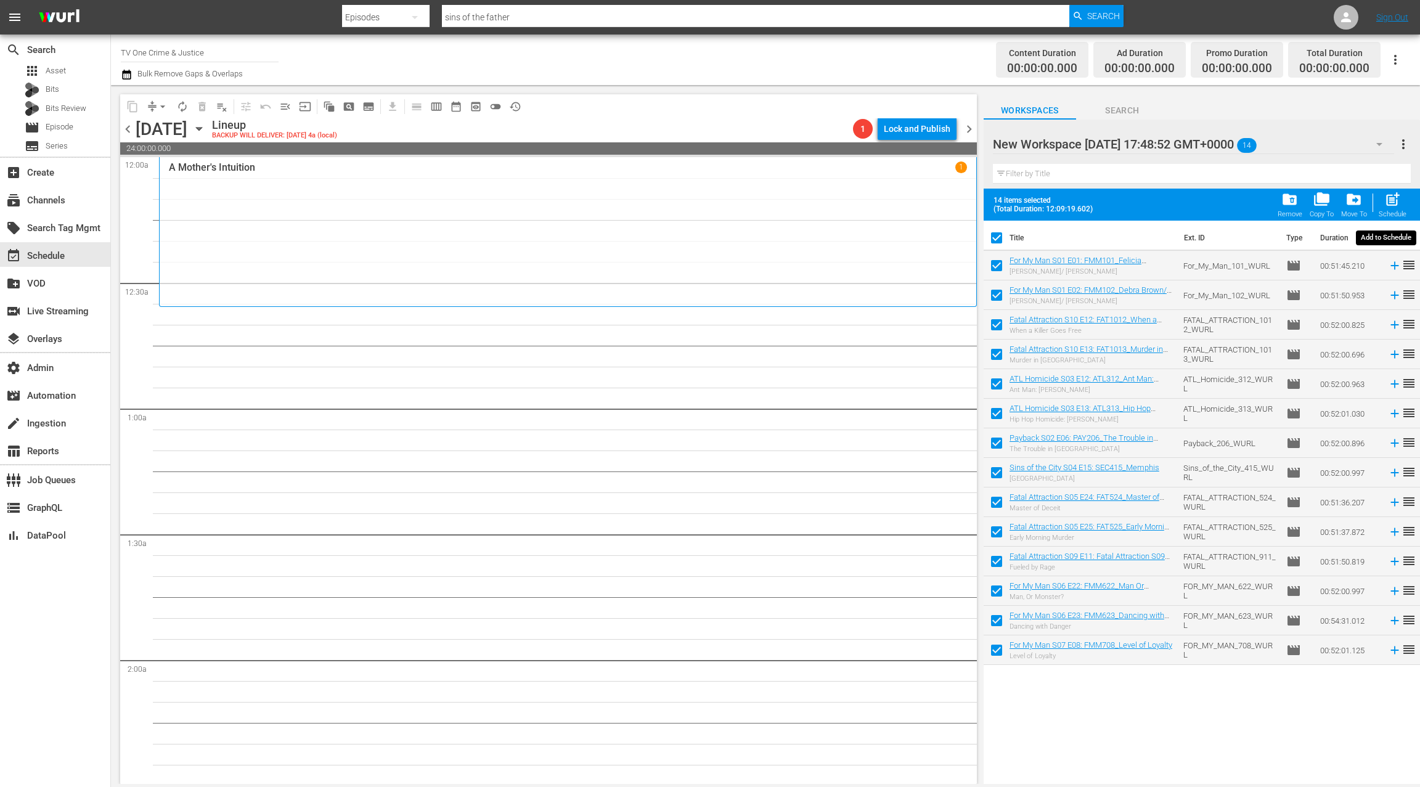
checkbox input "false"
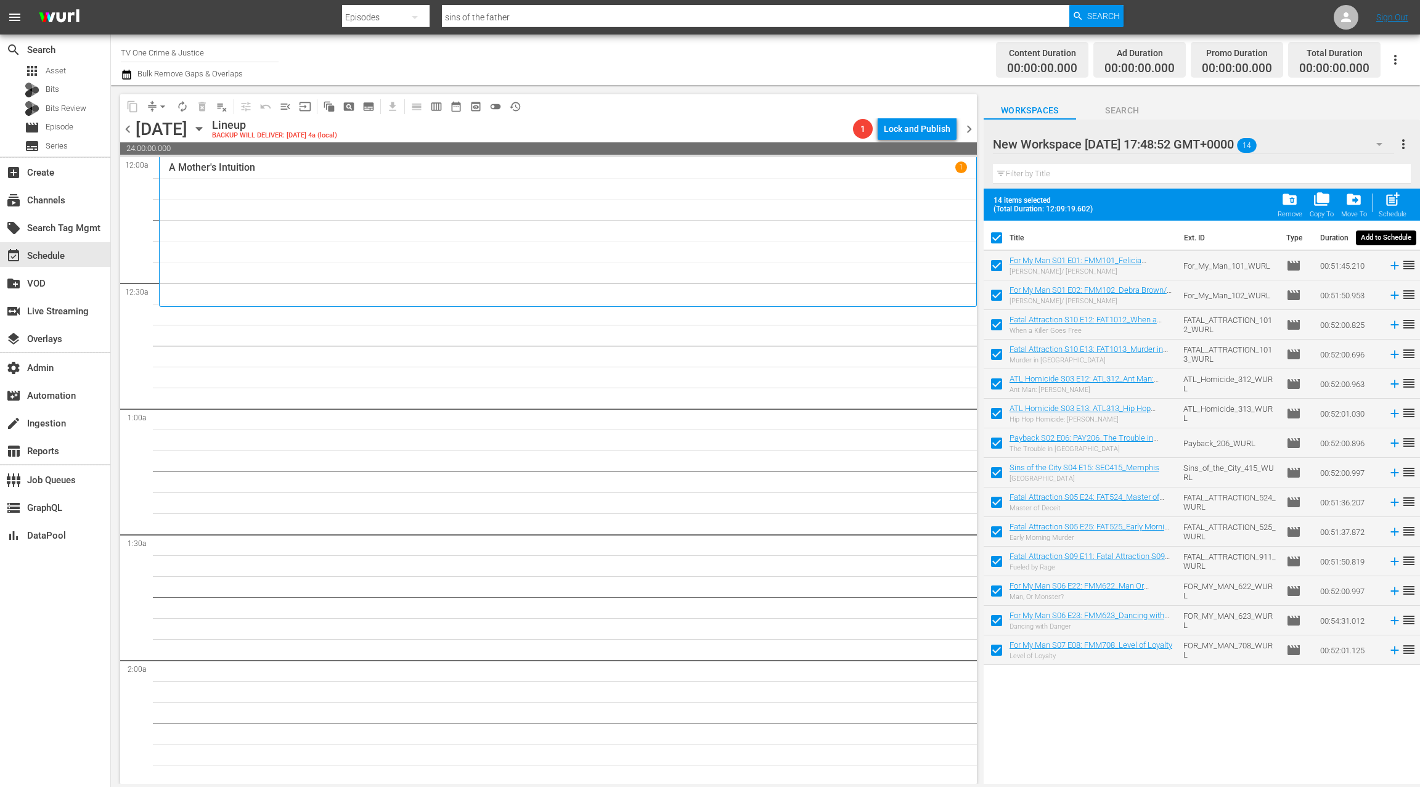
checkbox input "false"
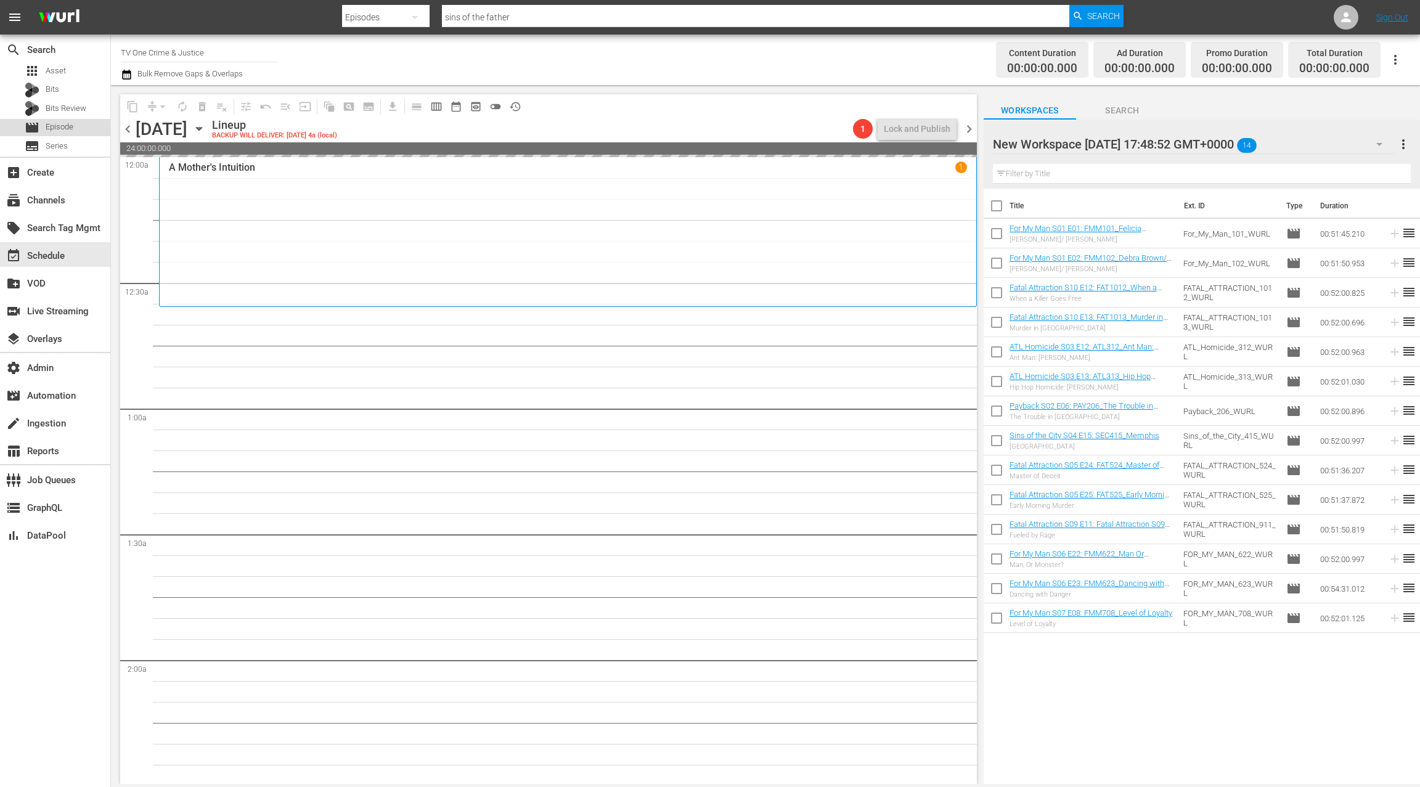
click at [77, 124] on div "movie Episode" at bounding box center [55, 127] width 110 height 17
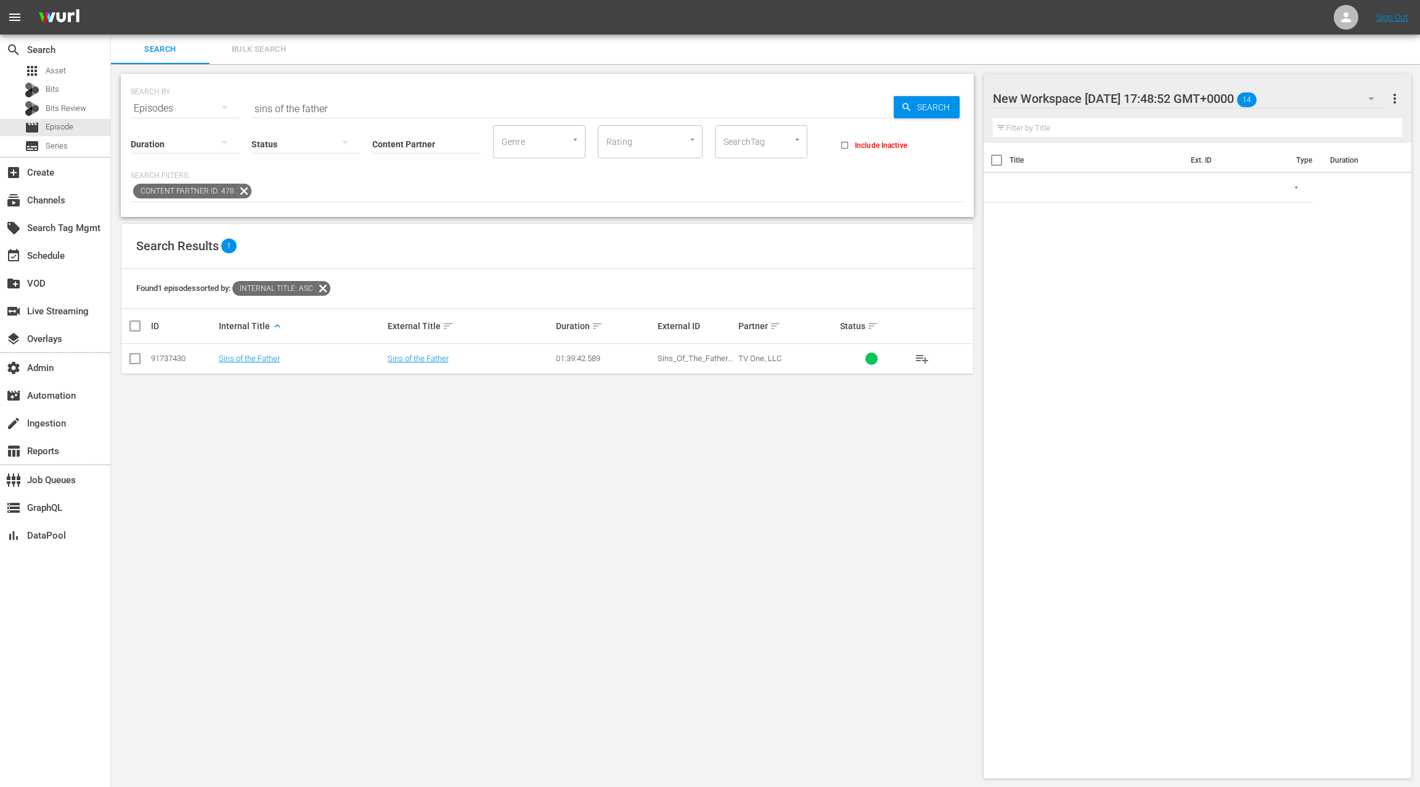
click at [248, 49] on span "Bulk Search" at bounding box center [259, 50] width 84 height 14
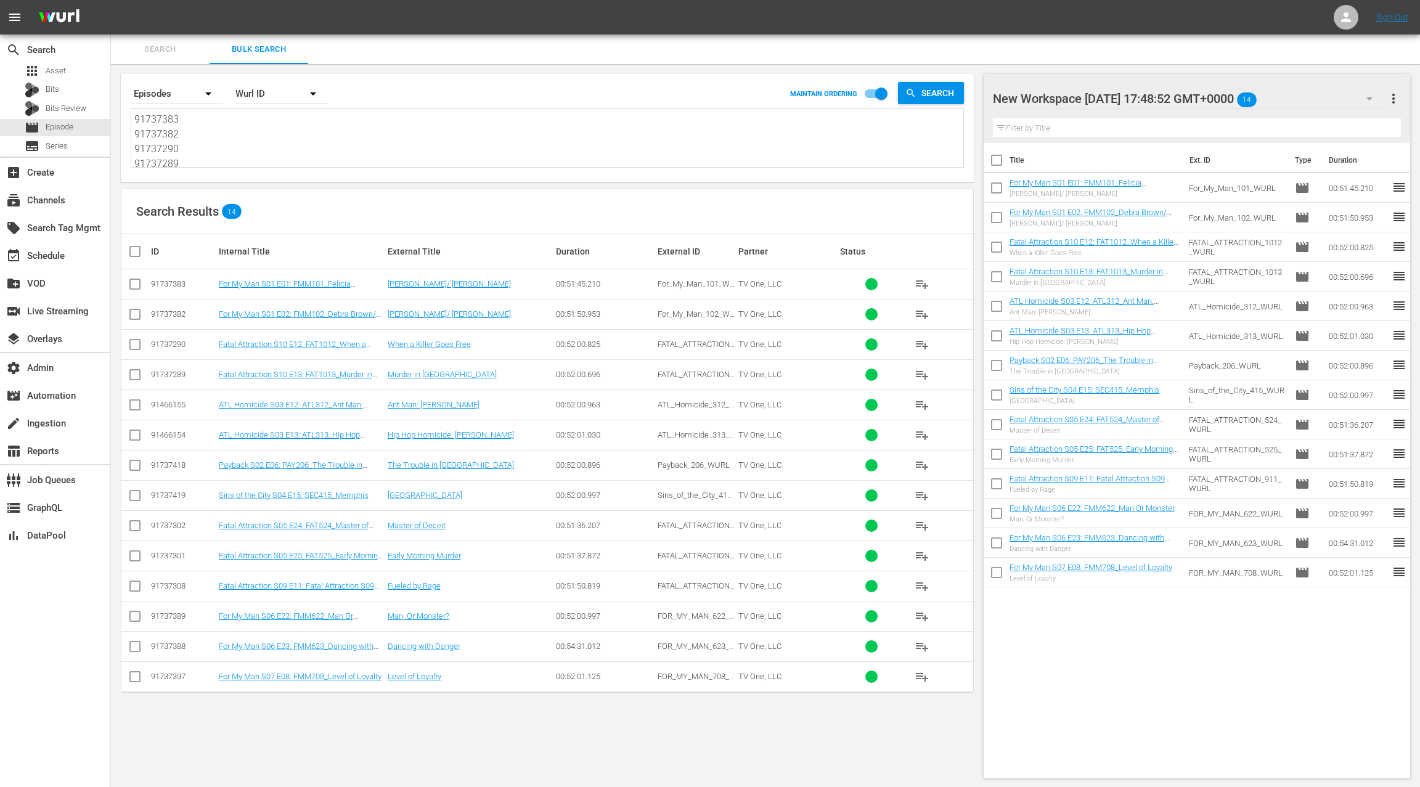
click at [244, 142] on textarea "91737383 91737382 91737290 91737289 91466155 91466154 91737418 91737419 9173730…" at bounding box center [548, 140] width 829 height 56
paste textarea "15"
type textarea "91737383 91737382 91737290 91737289 91466155 91466154 91737418 91737419 9173730…"
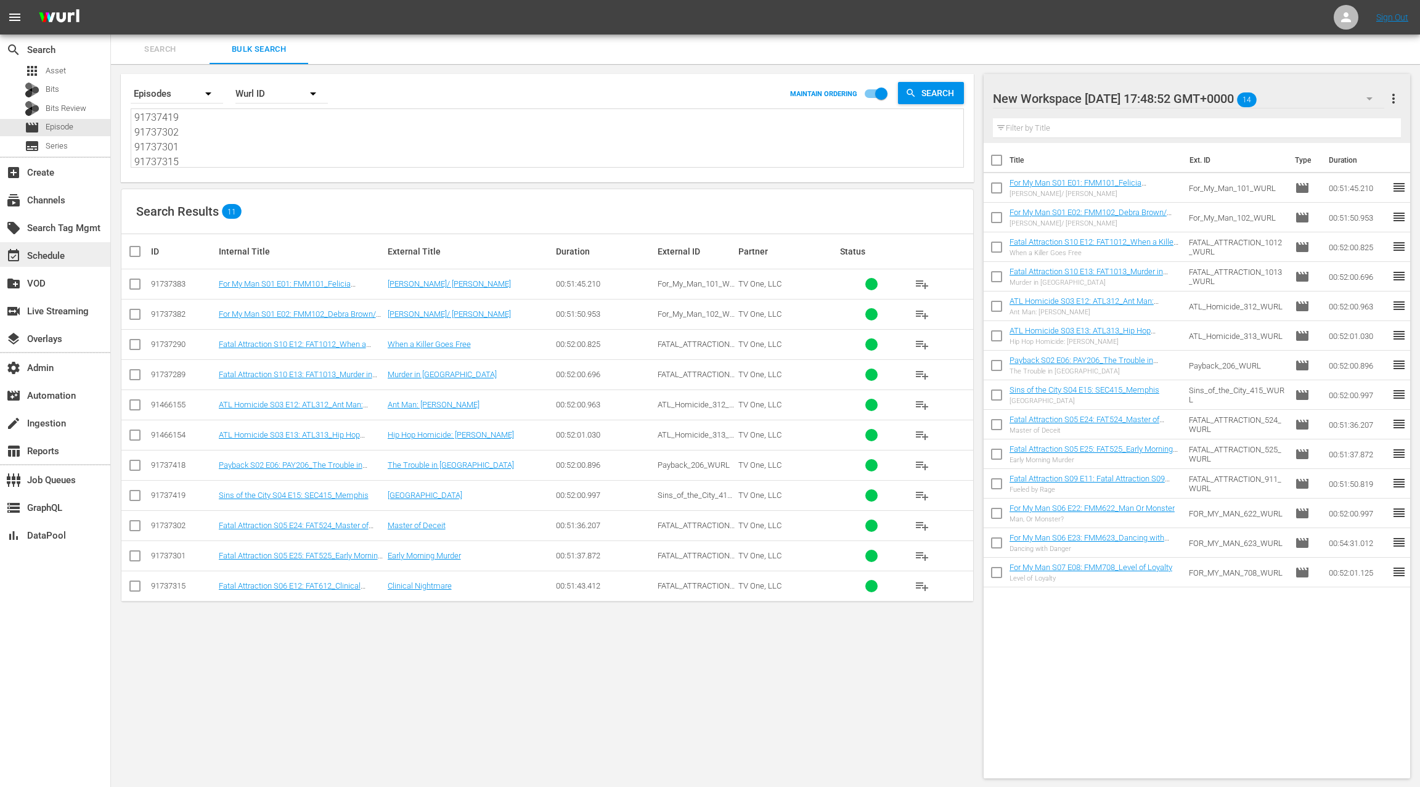
type textarea "91737383 91737382 91737290 91737289 91466155 91466154 91737418 91737419 9173730…"
click at [65, 252] on div "event_available Schedule" at bounding box center [34, 253] width 69 height 11
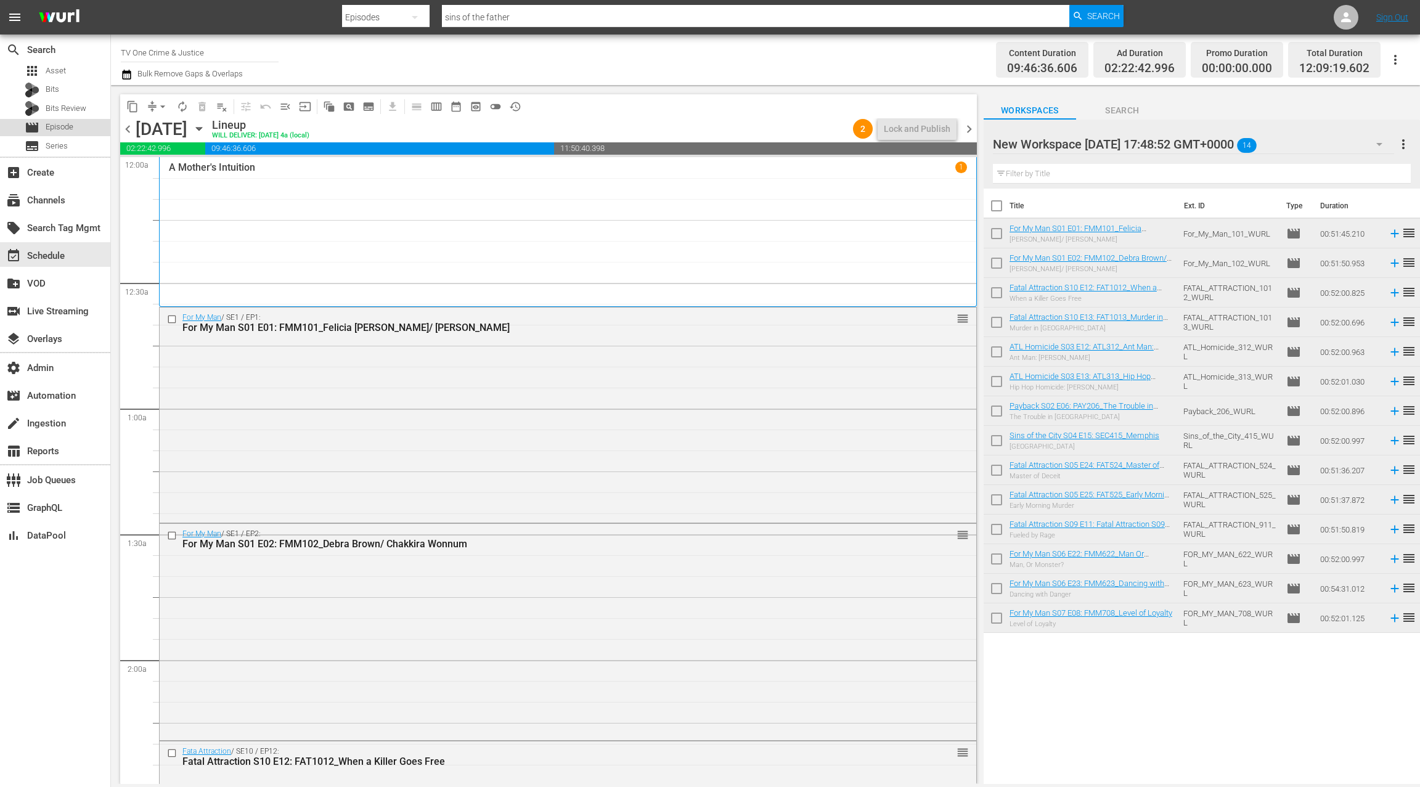
click at [71, 132] on span "Episode" at bounding box center [60, 127] width 28 height 12
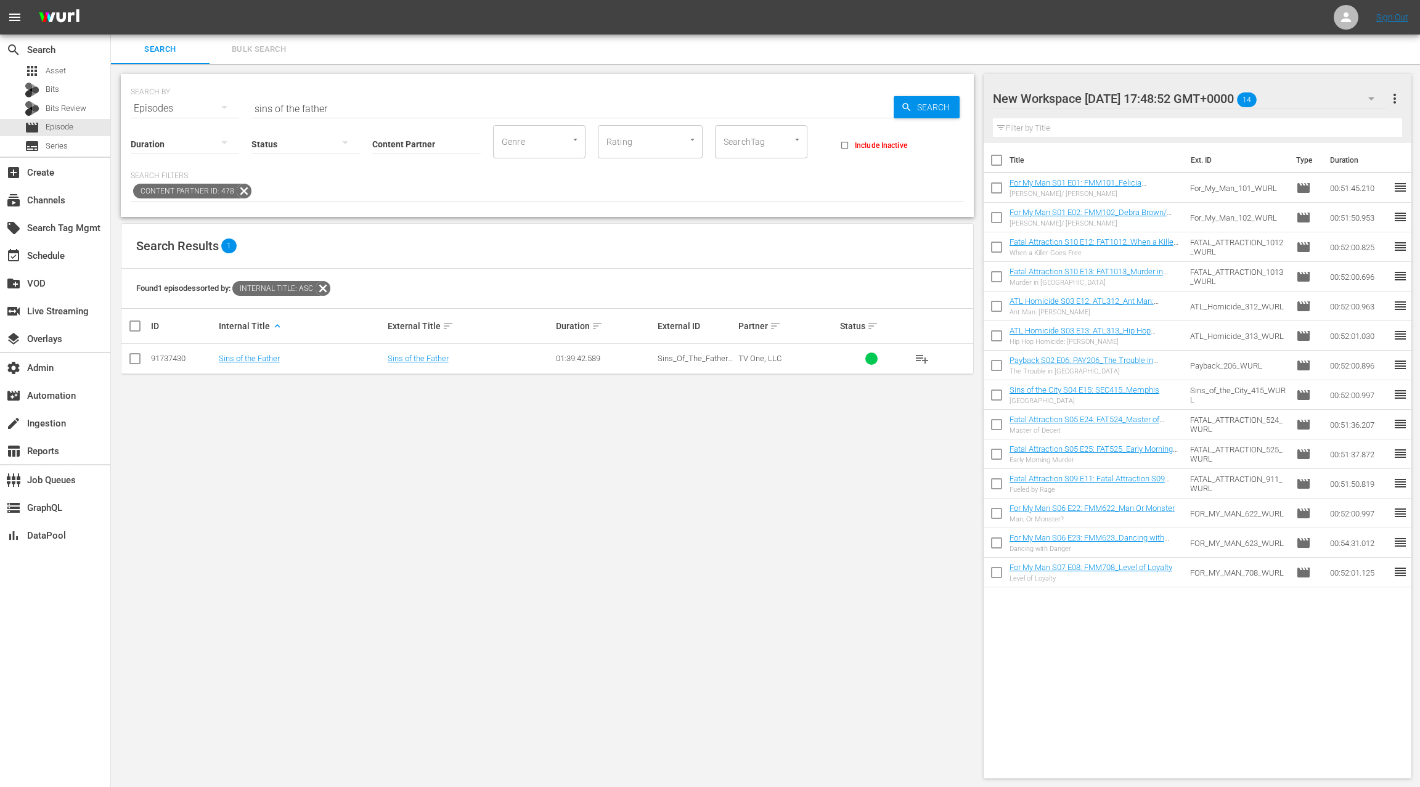
click at [1346, 101] on div "New Workspace [DATE] 17:48:52 GMT+0000 14" at bounding box center [1189, 98] width 393 height 35
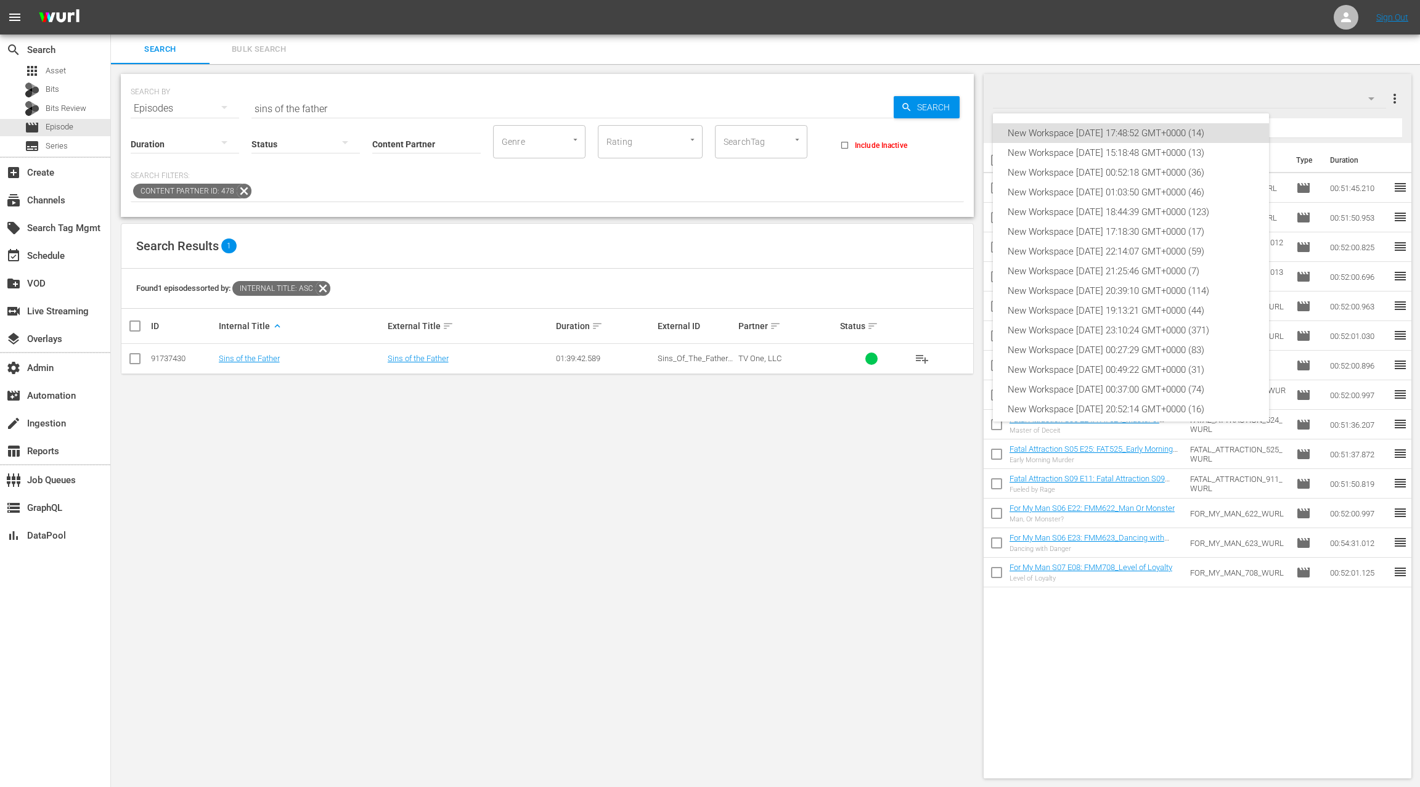
click at [1120, 131] on div "New Workspace [DATE] 17:48:52 GMT+0000 (14)" at bounding box center [1131, 133] width 247 height 20
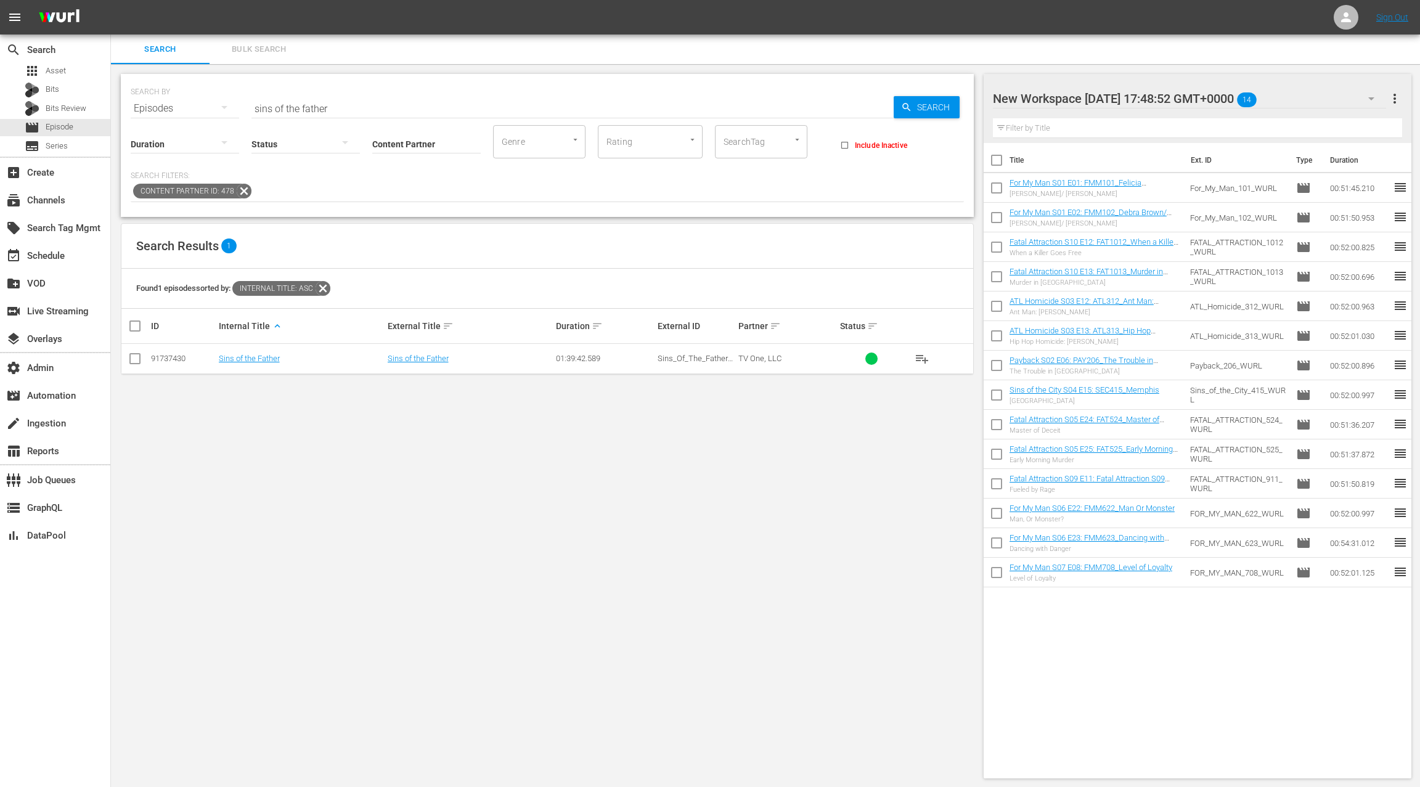
click at [1390, 99] on span "more_vert" at bounding box center [1395, 98] width 15 height 15
drag, startPoint x: 1333, startPoint y: 117, endPoint x: 1250, endPoint y: 162, distance: 94.1
click at [1332, 118] on div "Clear All Workspace Items" at bounding box center [1315, 122] width 145 height 22
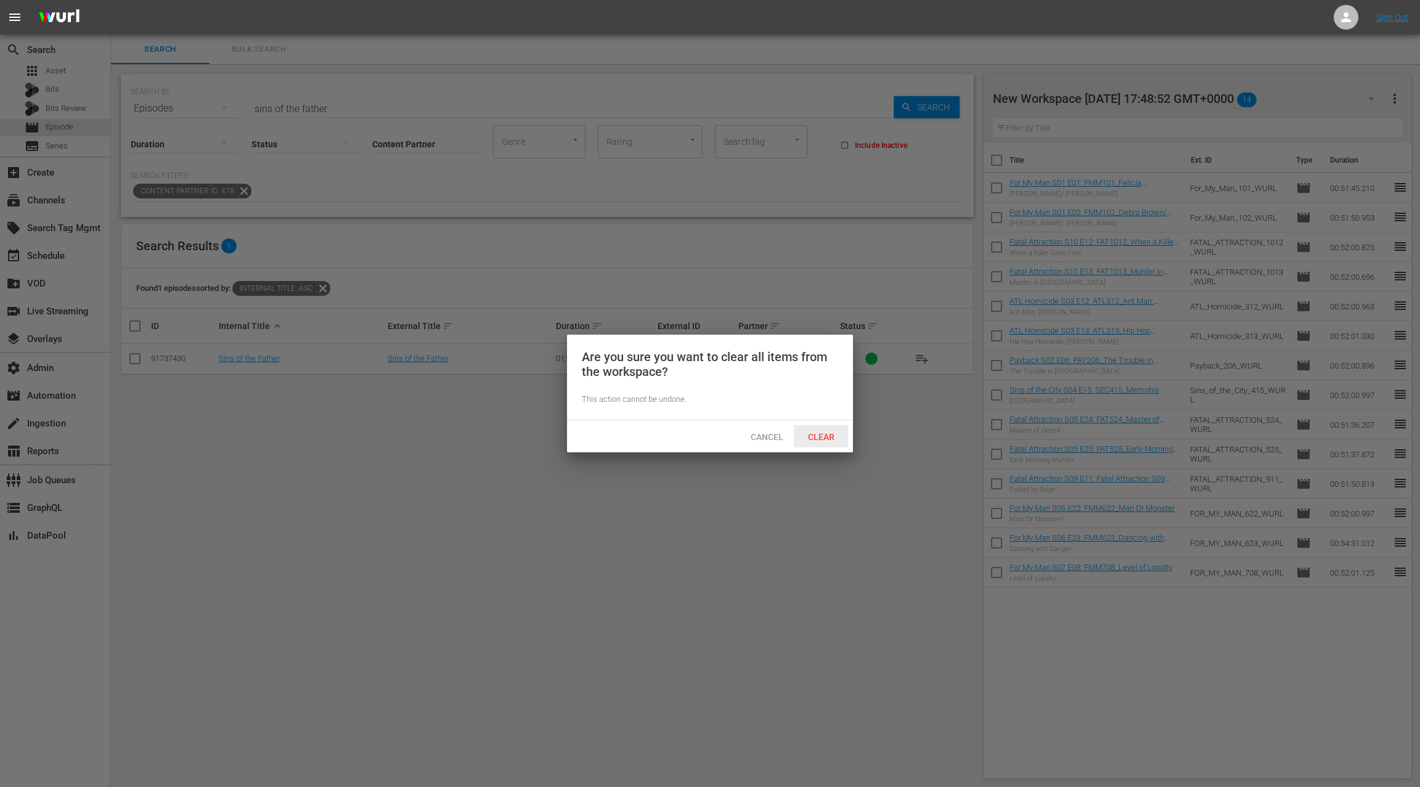
click at [828, 433] on span "Clear" at bounding box center [821, 437] width 46 height 10
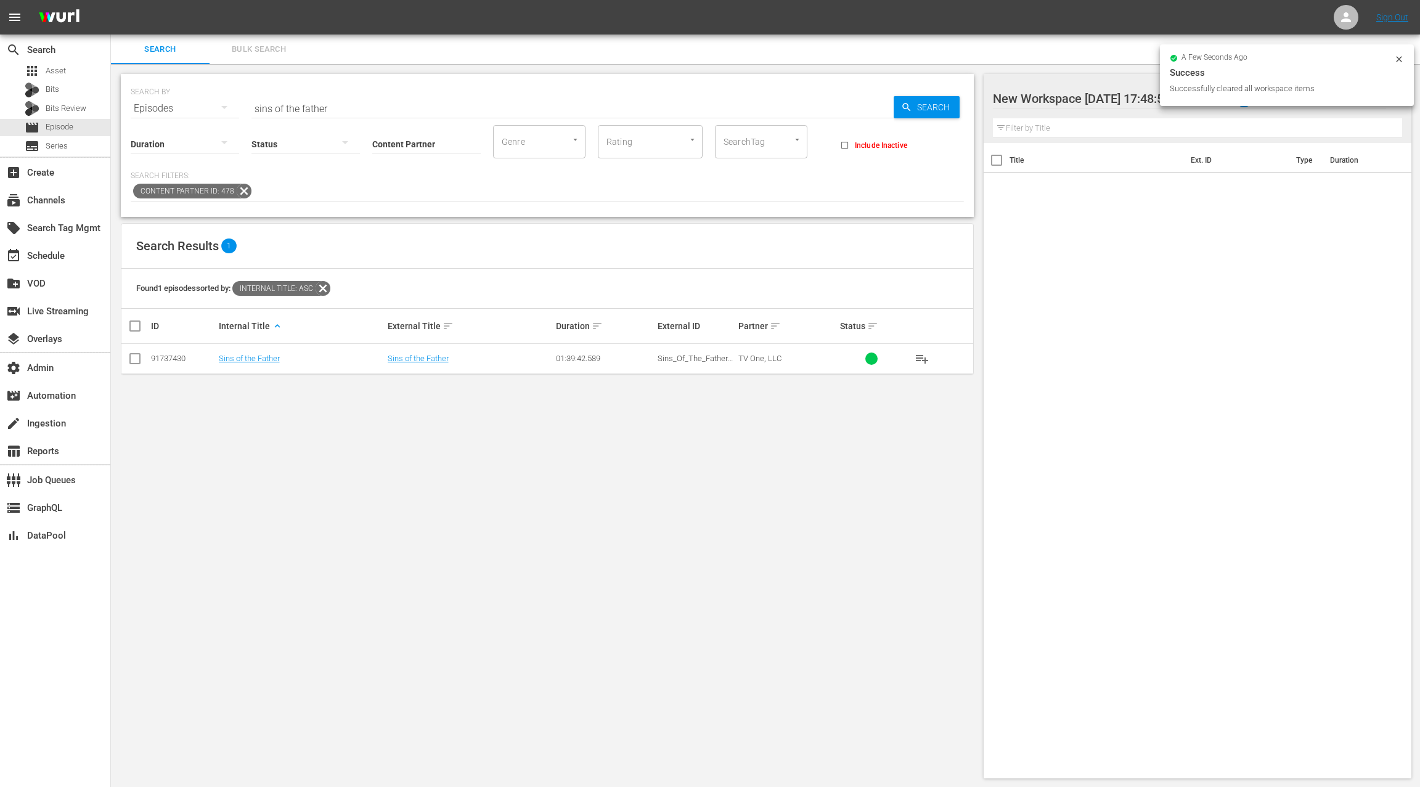
click at [266, 56] on button "Bulk Search" at bounding box center [259, 50] width 99 height 30
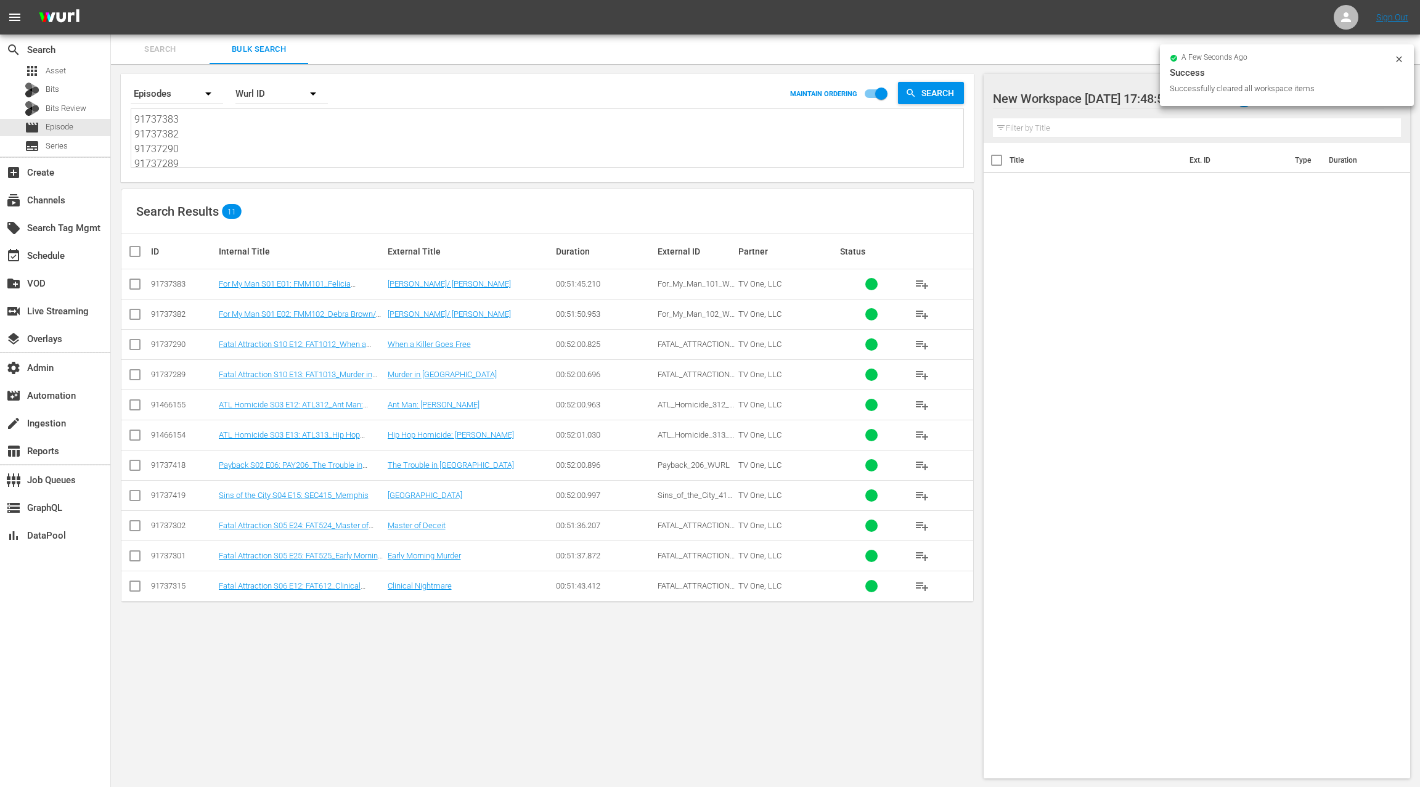
click at [137, 250] on input "checkbox" at bounding box center [140, 251] width 25 height 15
checkbox input "true"
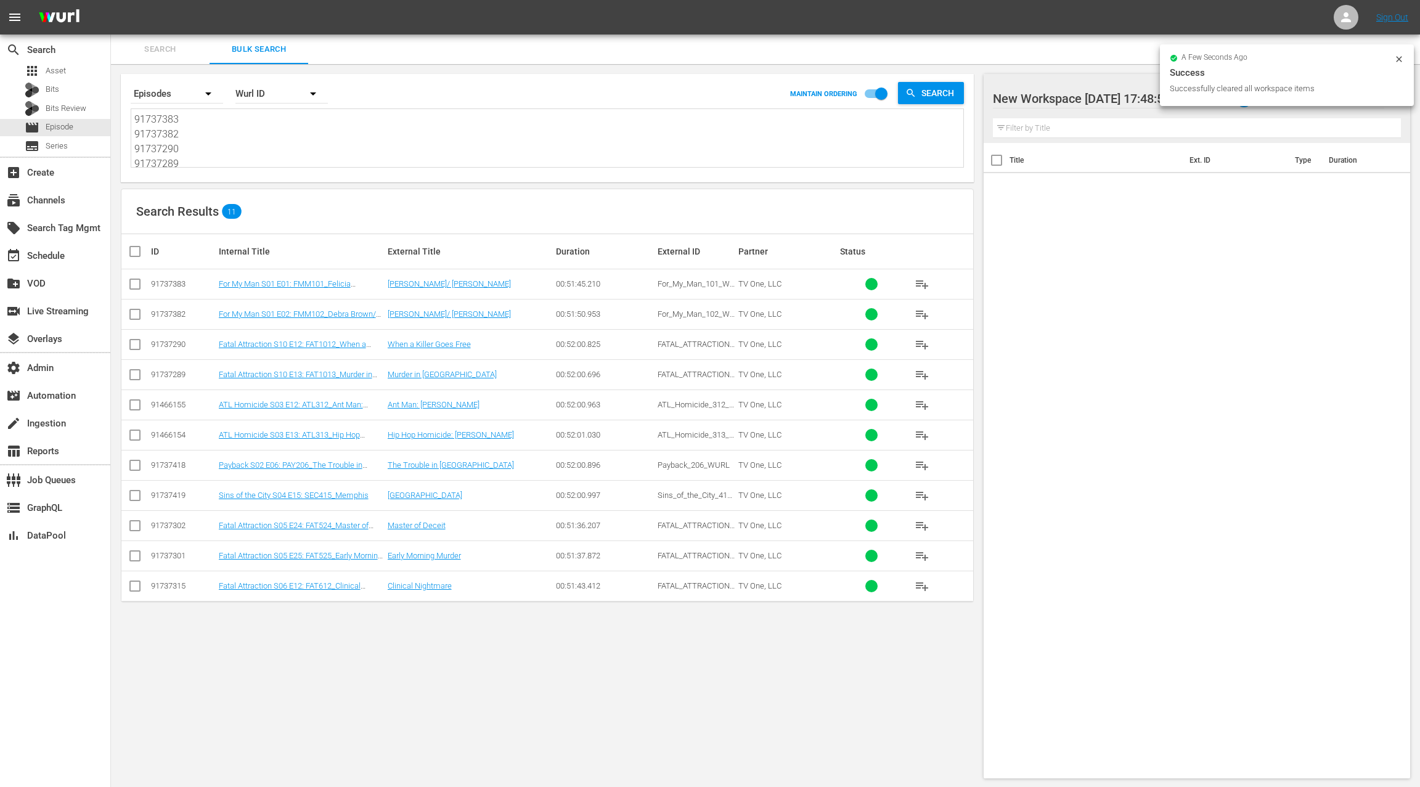
checkbox input "true"
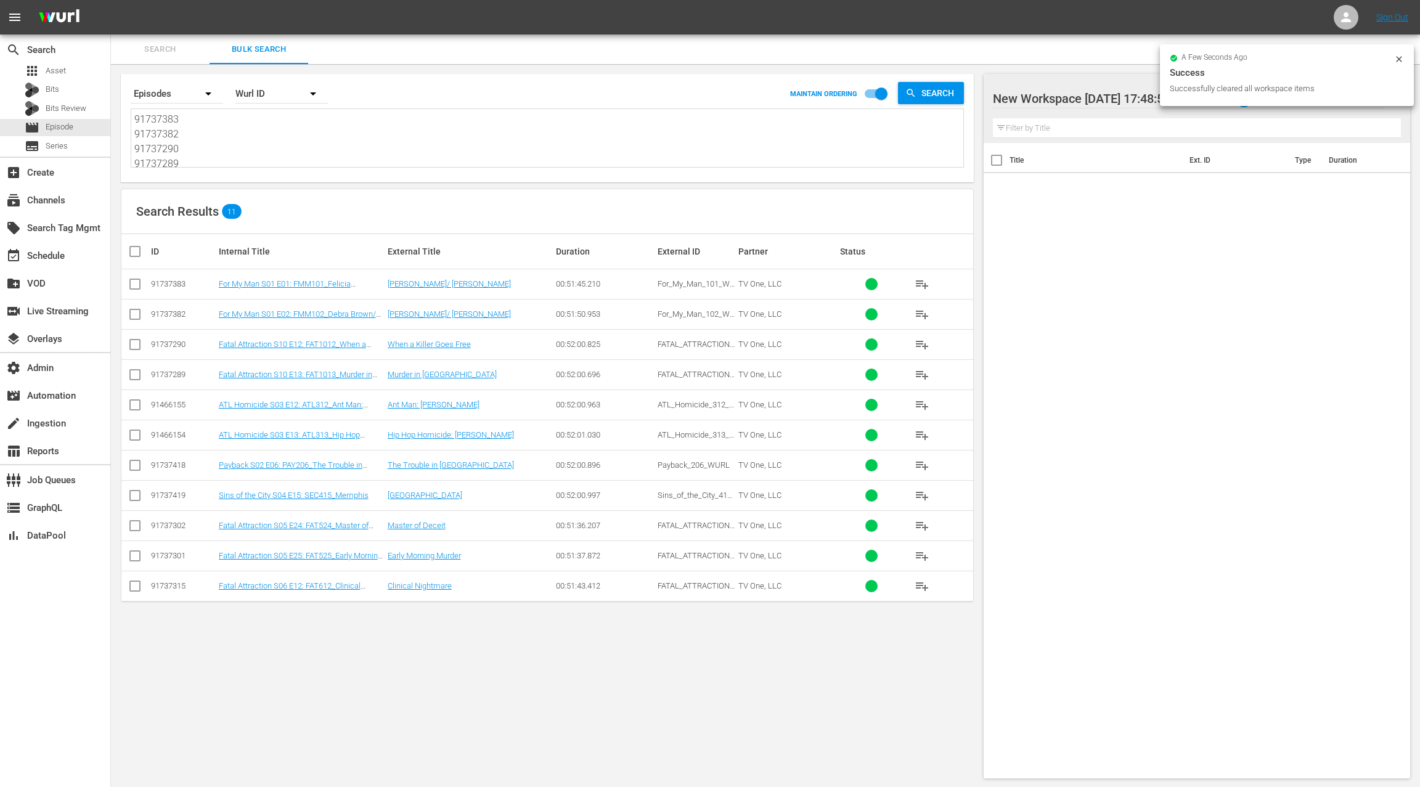
checkbox input "true"
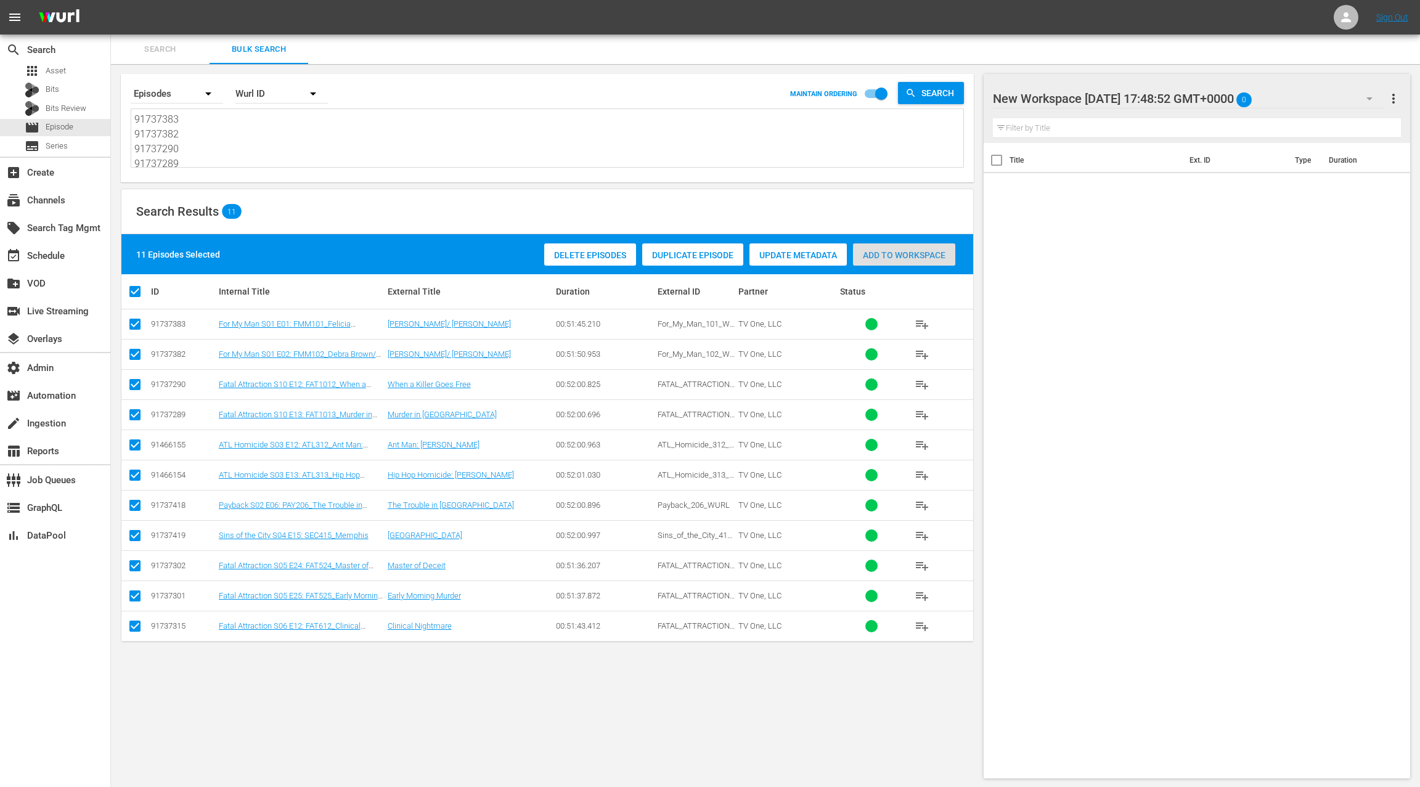
drag, startPoint x: 886, startPoint y: 253, endPoint x: 689, endPoint y: 261, distance: 197.4
click at [886, 253] on span "Add to Workspace" at bounding box center [904, 255] width 102 height 10
click at [62, 260] on div "event_available Schedule" at bounding box center [34, 253] width 69 height 11
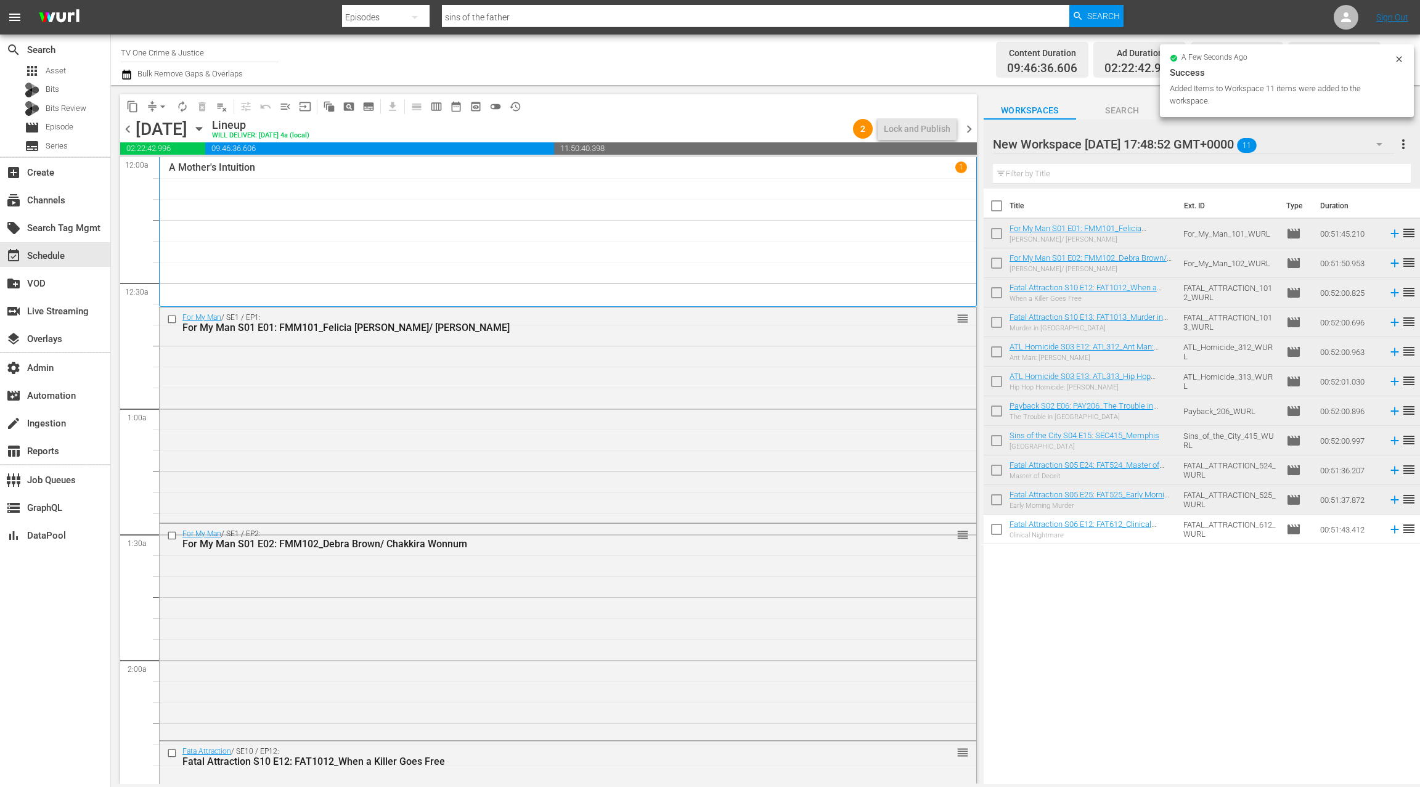
click at [999, 207] on input "checkbox" at bounding box center [997, 208] width 26 height 26
checkbox input "true"
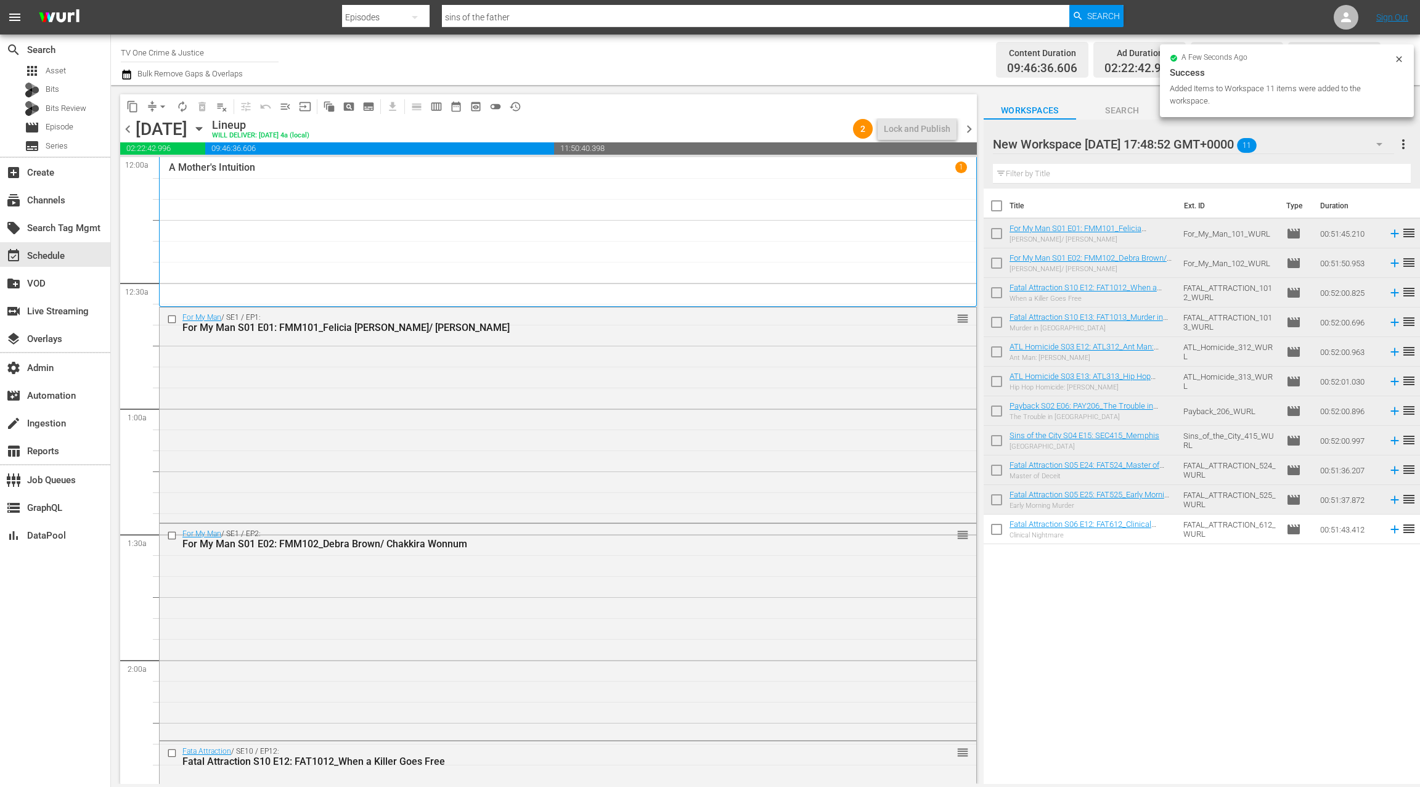
checkbox input "true"
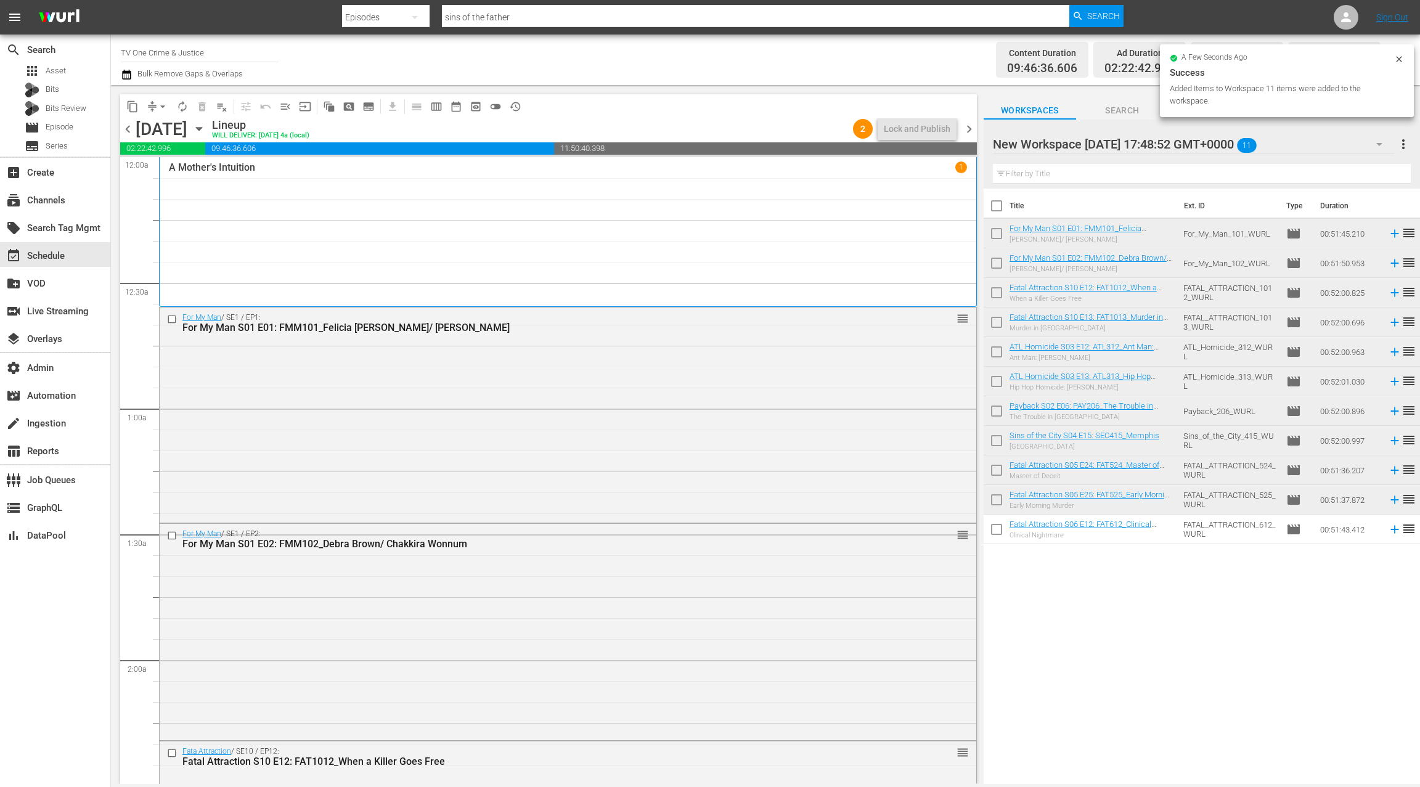
checkbox input "true"
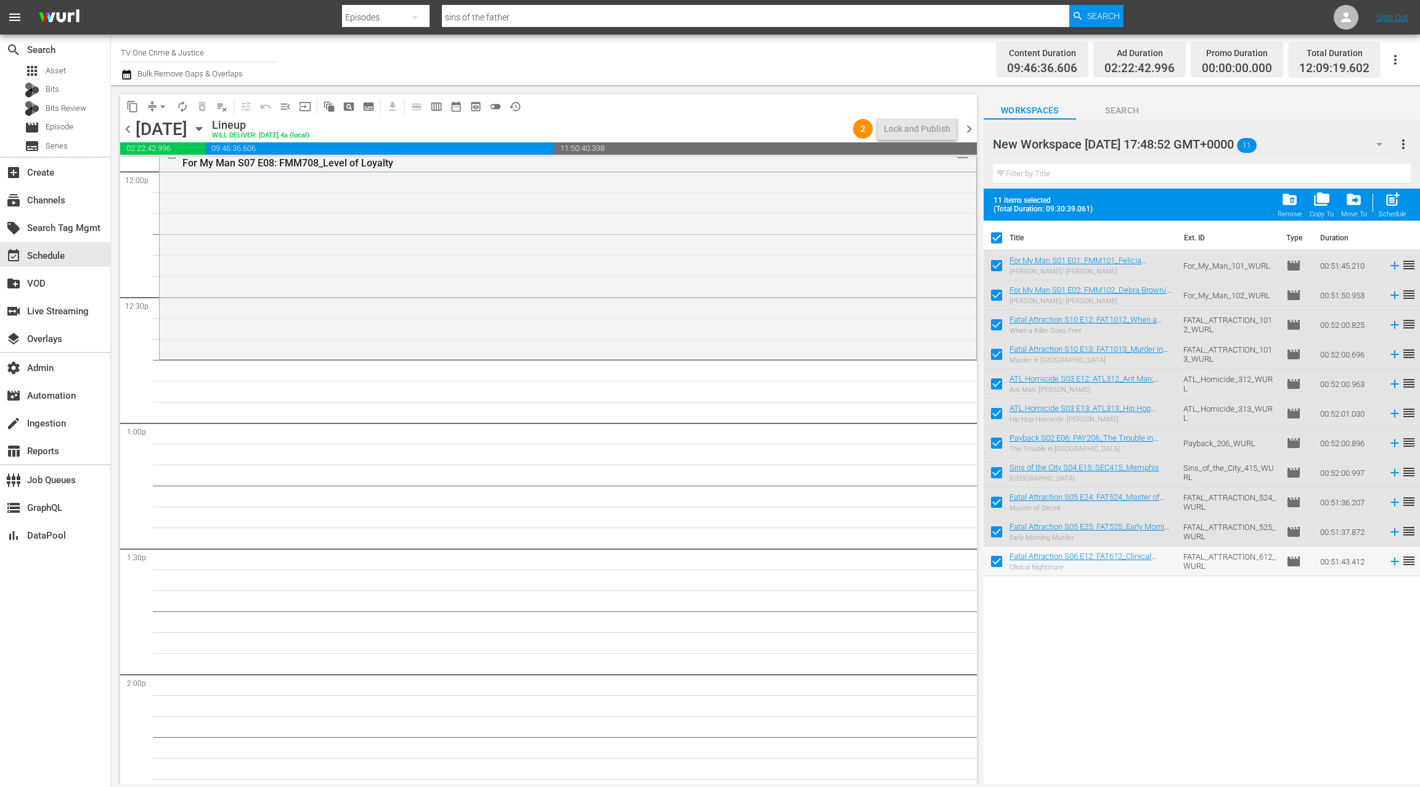
scroll to position [3021, 0]
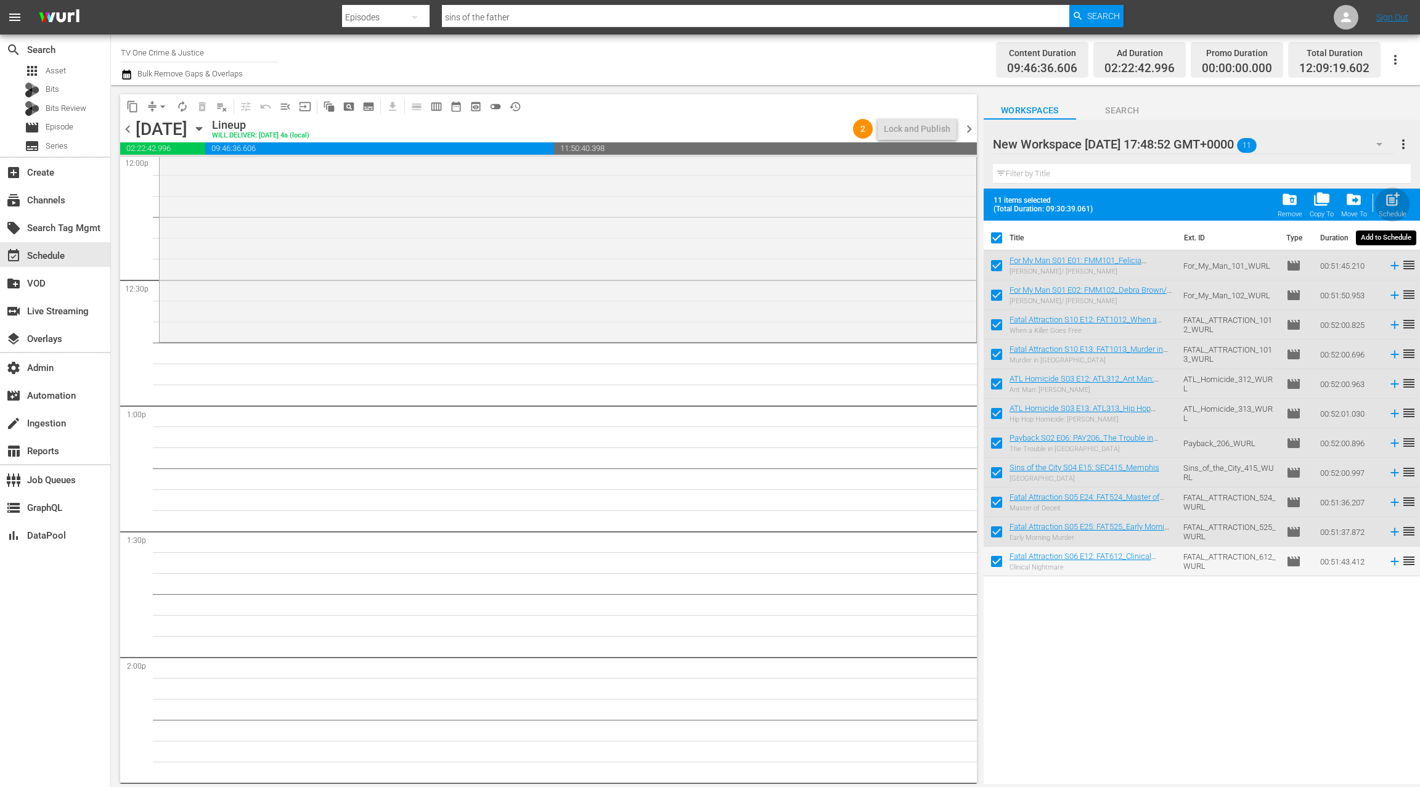
click at [1391, 205] on span "post_add" at bounding box center [1393, 199] width 17 height 17
checkbox input "false"
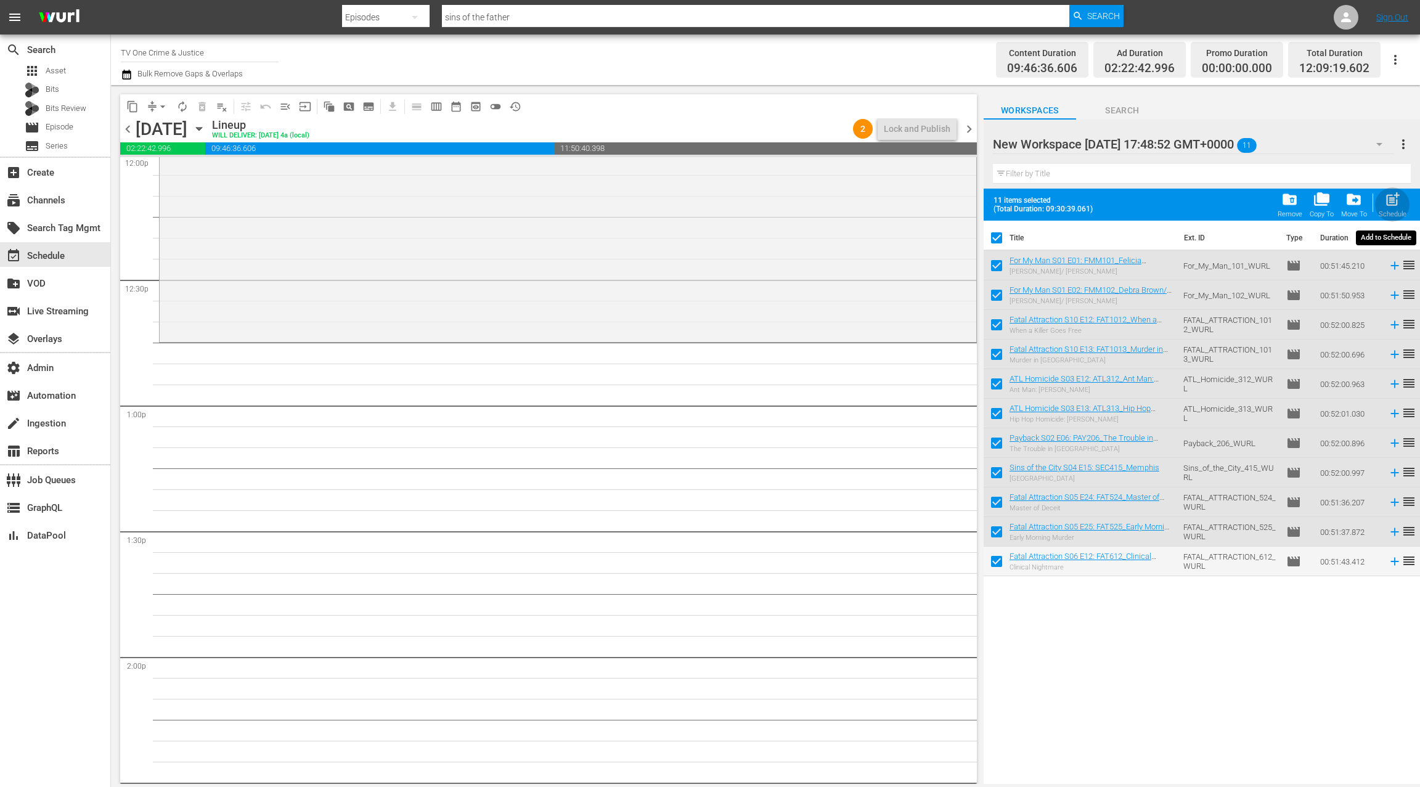
checkbox input "false"
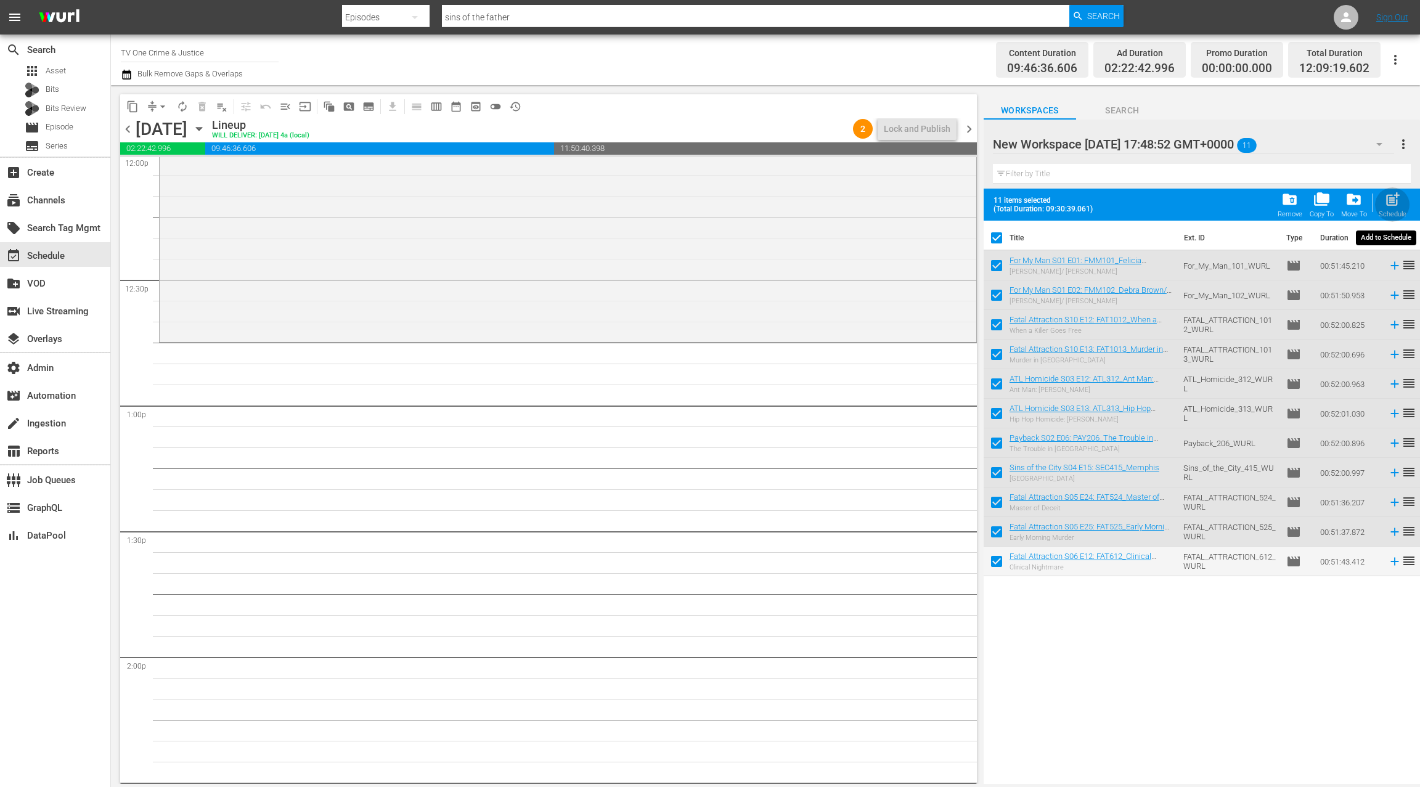
checkbox input "false"
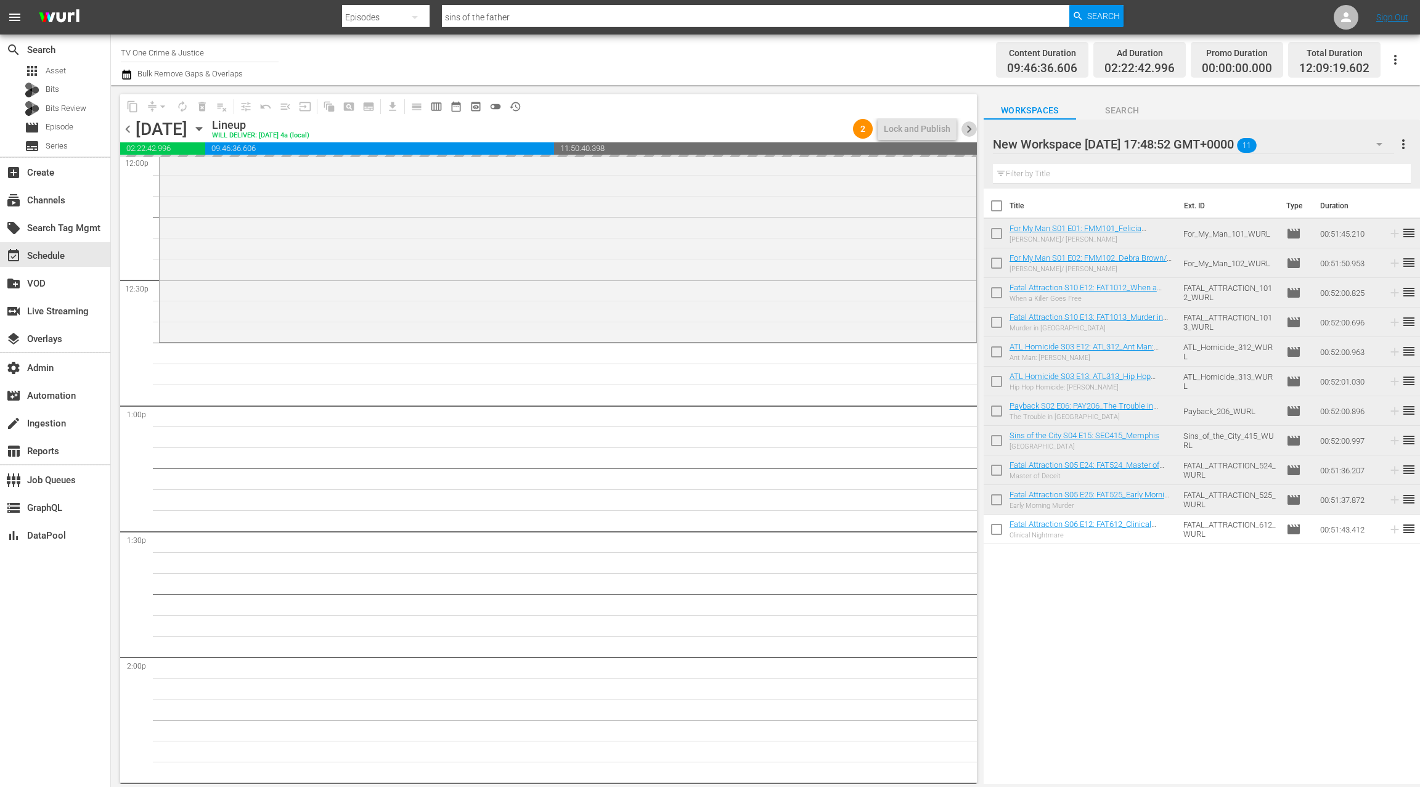
drag, startPoint x: 967, startPoint y: 128, endPoint x: 518, endPoint y: 126, distance: 448.8
click at [967, 128] on span "chevron_right" at bounding box center [969, 128] width 15 height 15
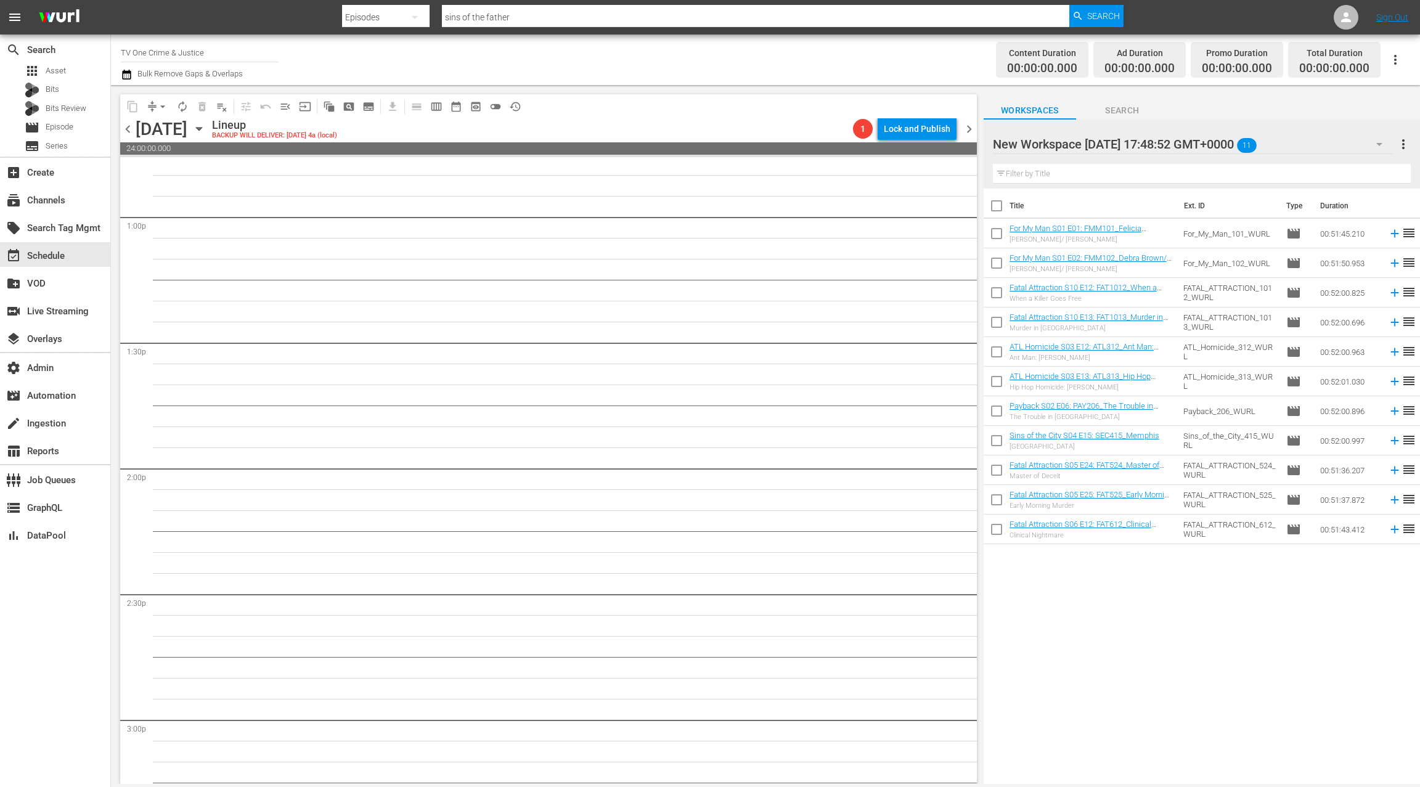
click at [123, 129] on span "chevron_left" at bounding box center [127, 128] width 15 height 15
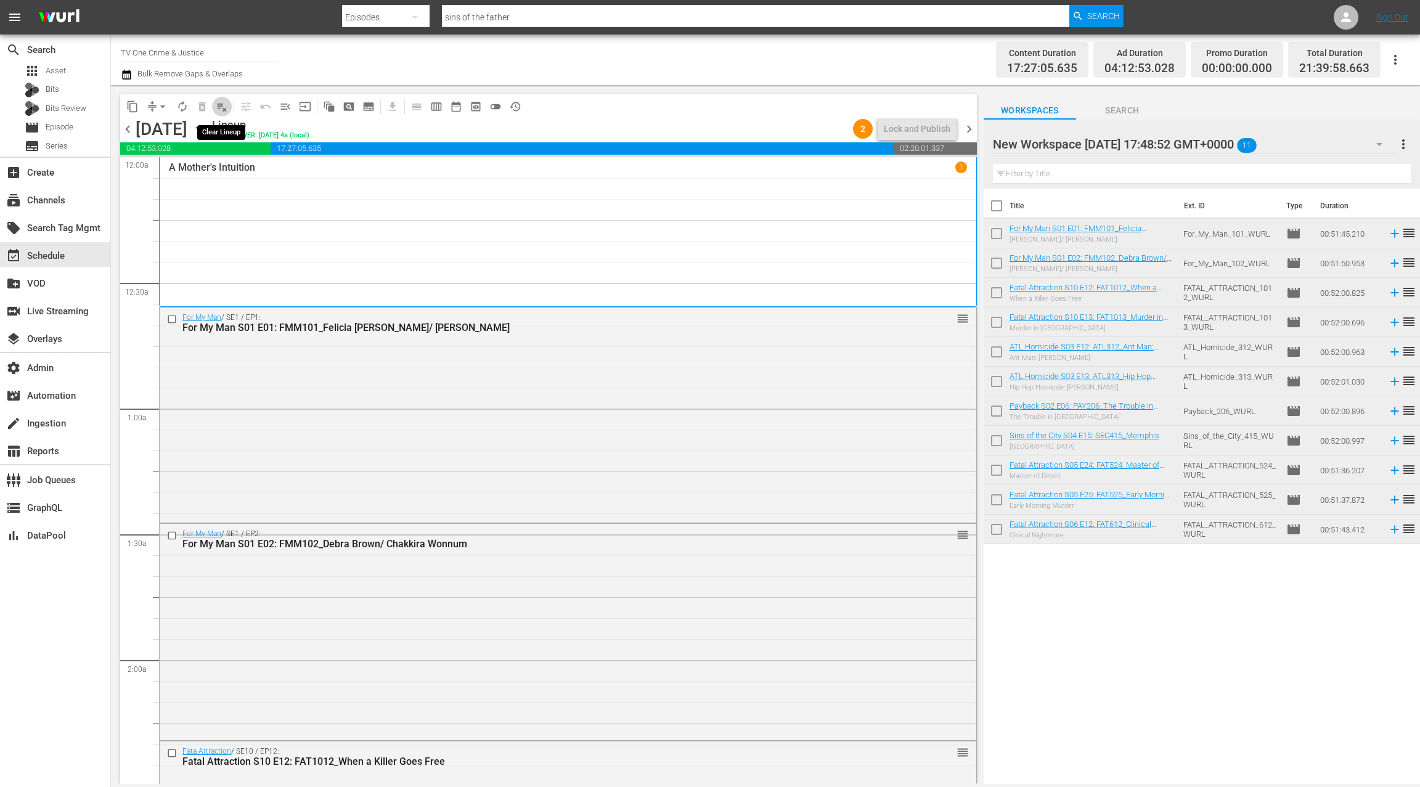
click at [227, 113] on button "playlist_remove_outlined" at bounding box center [222, 107] width 20 height 20
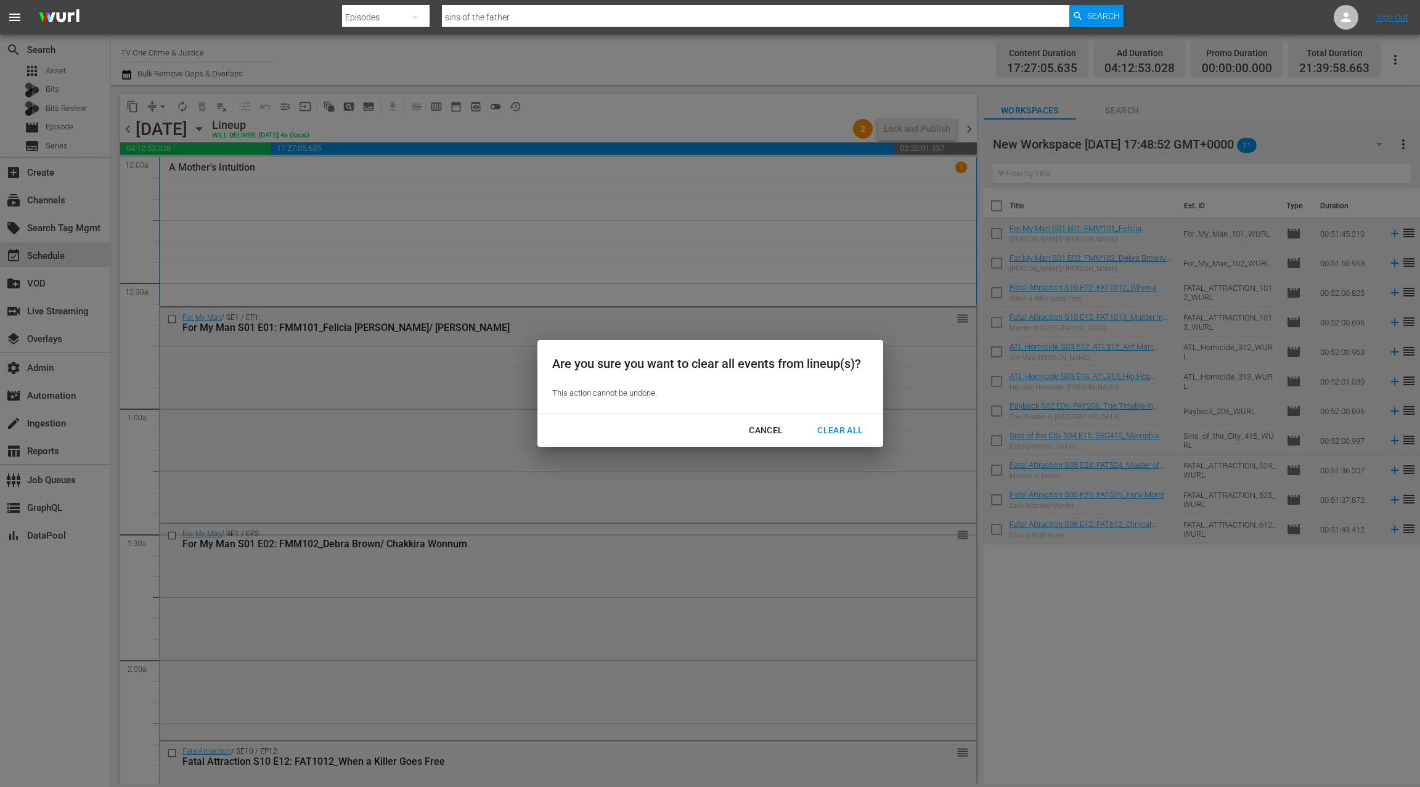
click at [843, 434] on div "Clear All" at bounding box center [840, 430] width 65 height 15
